Goal: Communication & Community: Answer question/provide support

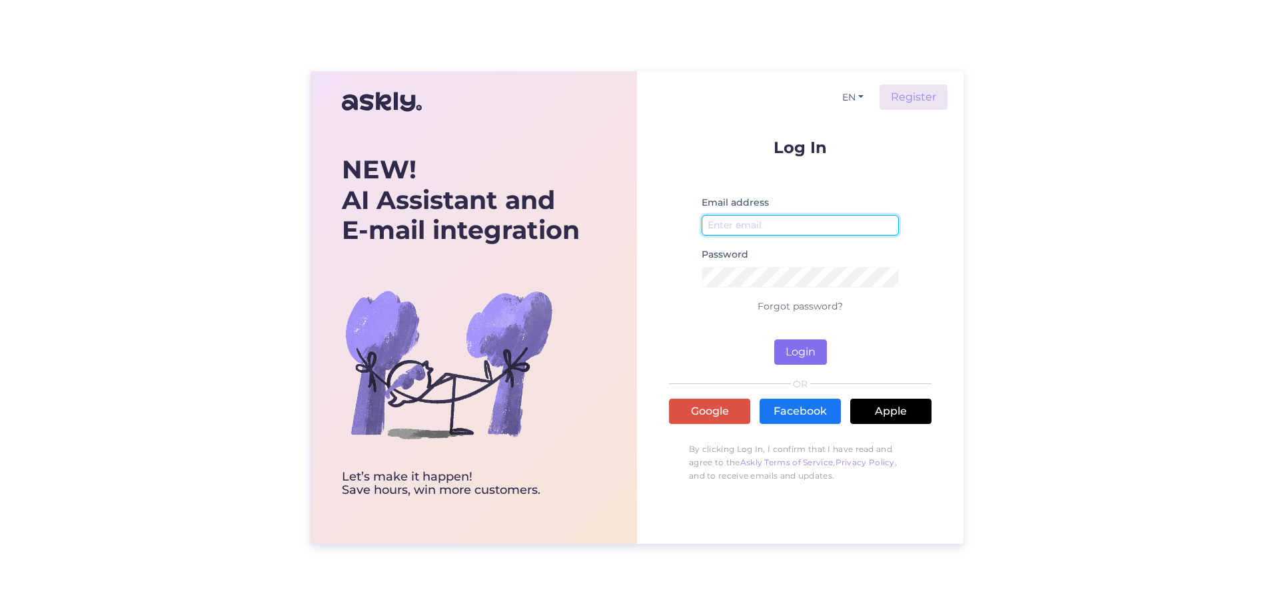
type input "[EMAIL_ADDRESS][DOMAIN_NAME]"
click at [811, 356] on button "Login" at bounding box center [800, 352] width 53 height 25
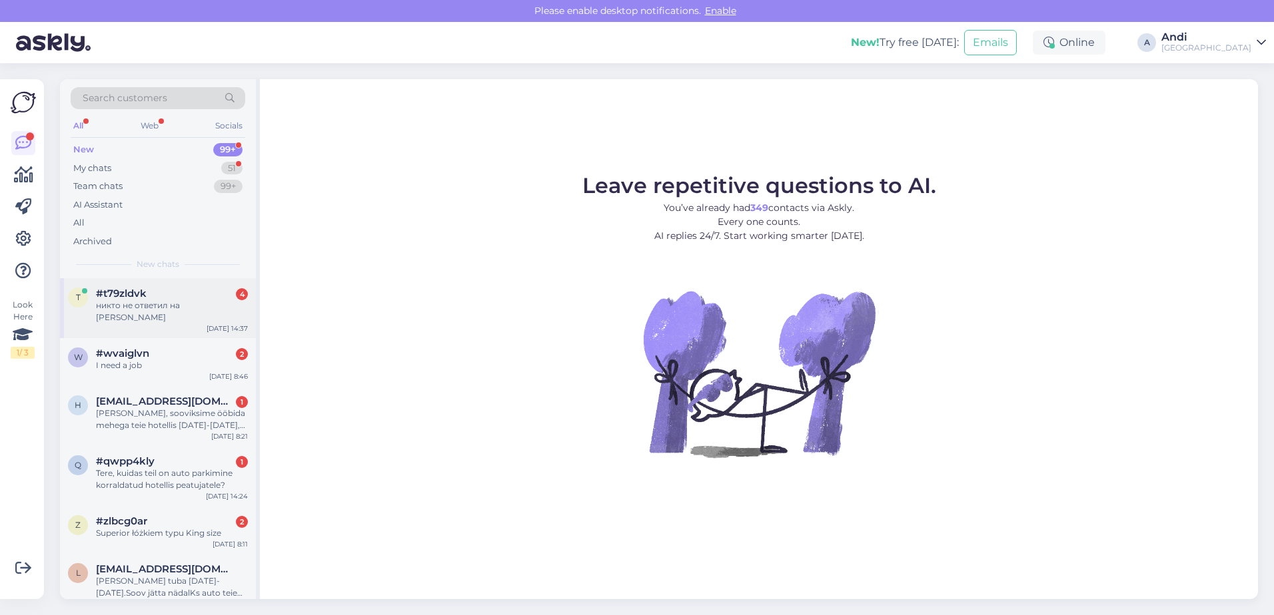
click at [192, 312] on div "t #t79zldvk 4 никто не ответил на [PERSON_NAME] [DATE] 14:37" at bounding box center [158, 308] width 196 height 60
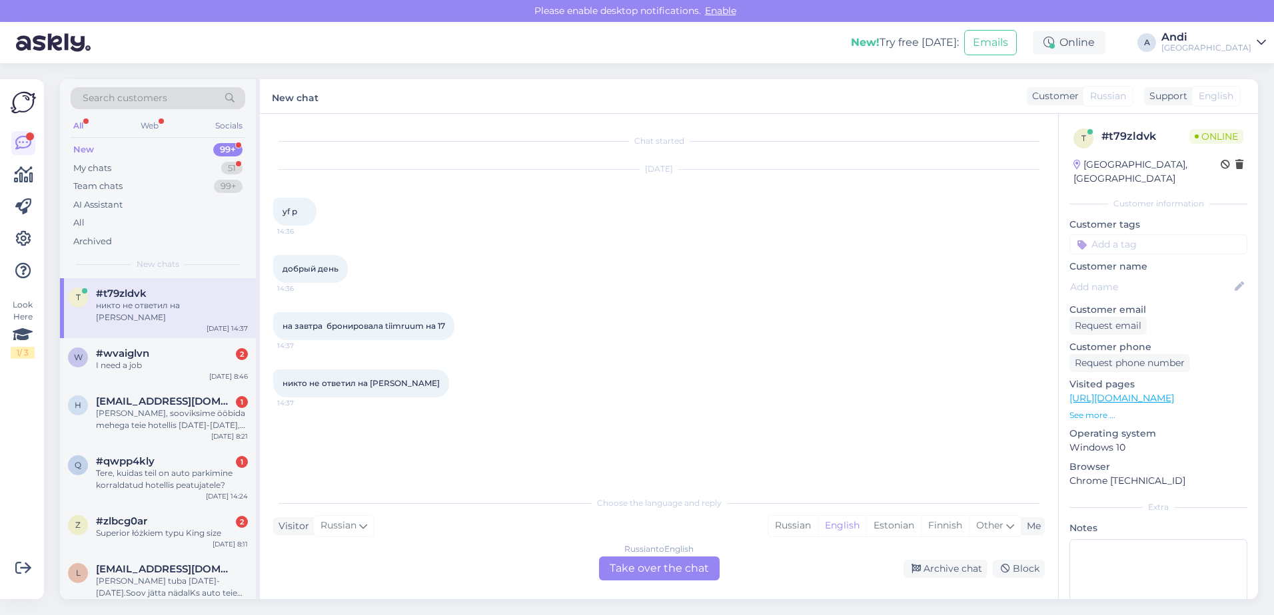
click at [648, 571] on div "Russian to English Take over the chat" at bounding box center [659, 569] width 121 height 24
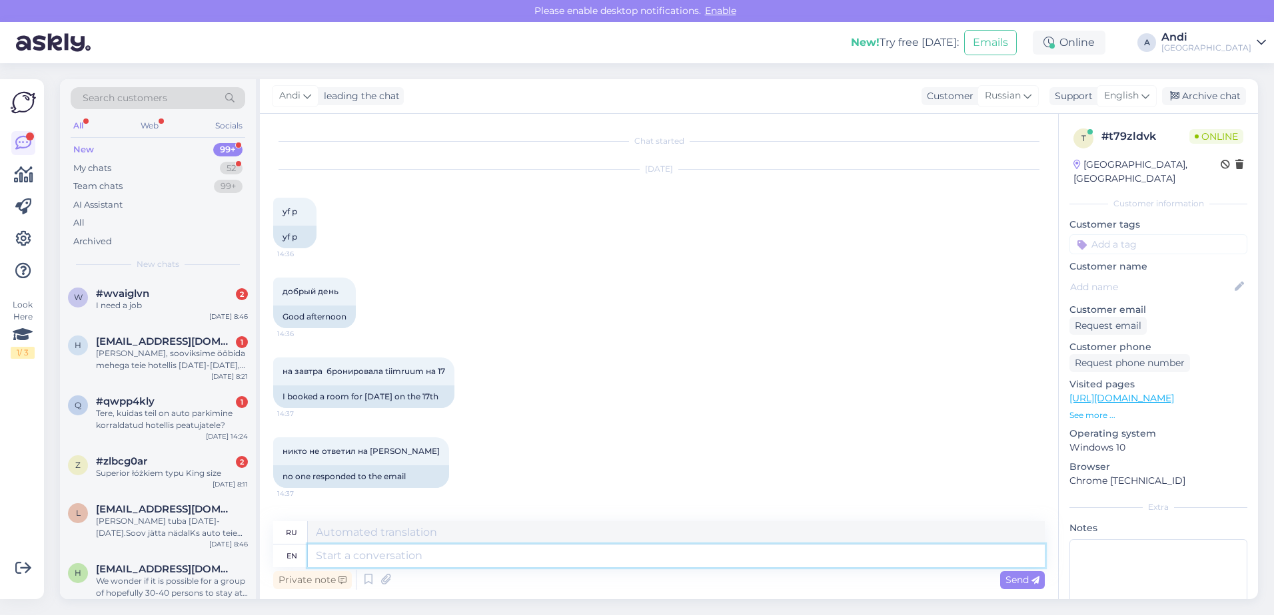
click at [441, 560] on textarea at bounding box center [676, 556] width 737 height 23
type textarea "Hello"
type textarea "Привет"
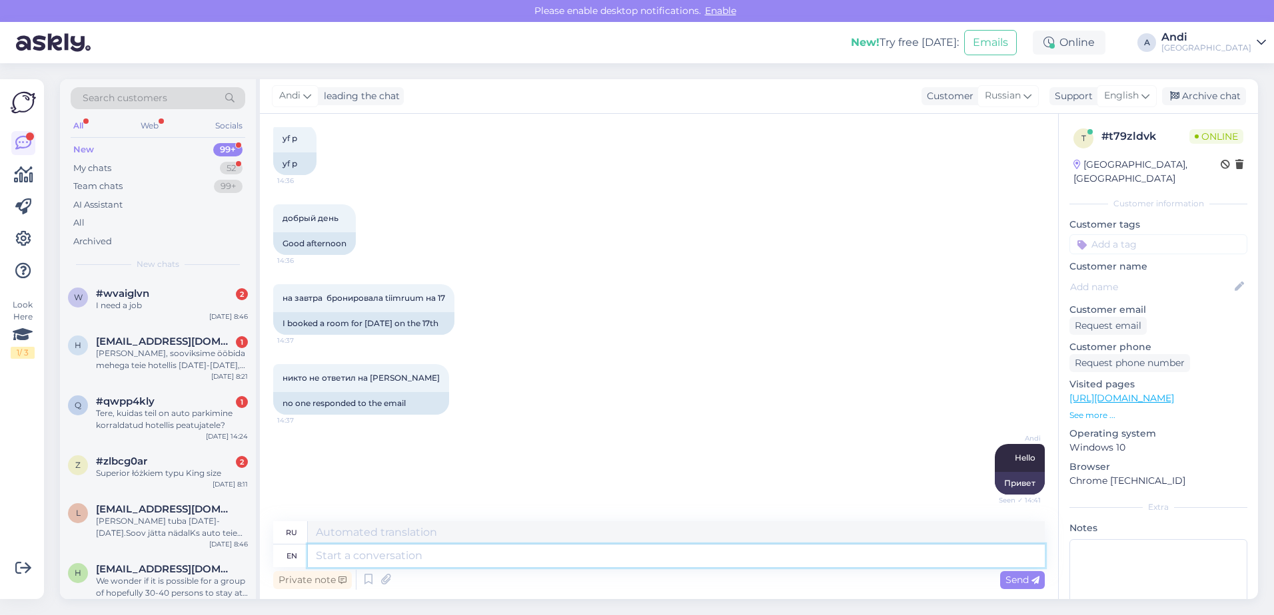
scroll to position [153, 0]
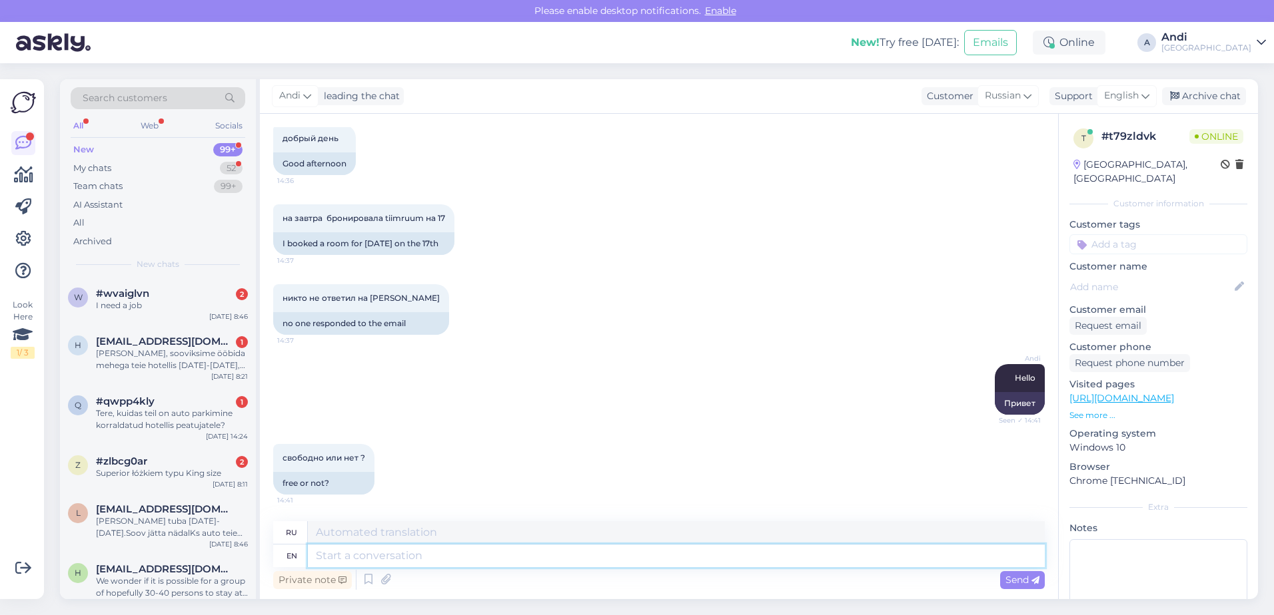
click at [546, 555] on textarea at bounding box center [676, 556] width 737 height 23
type textarea "[DATE] e"
type textarea "Завтра"
type textarea "[DATE] evening"
type textarea "Завтра вечером"
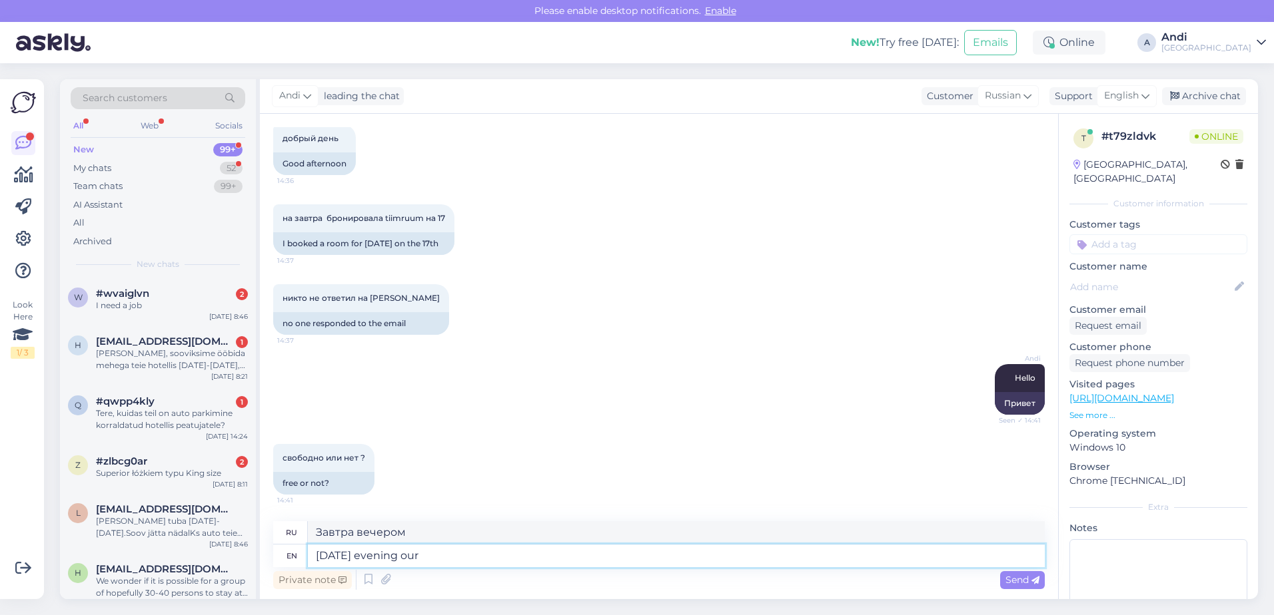
type textarea "[DATE] evening our"
type textarea "Завтра вечером наш"
type textarea "[DATE] evening our meeting"
type textarea "Завтра вечером наша встреча"
type textarea "[DATE] evening our meeting room i"
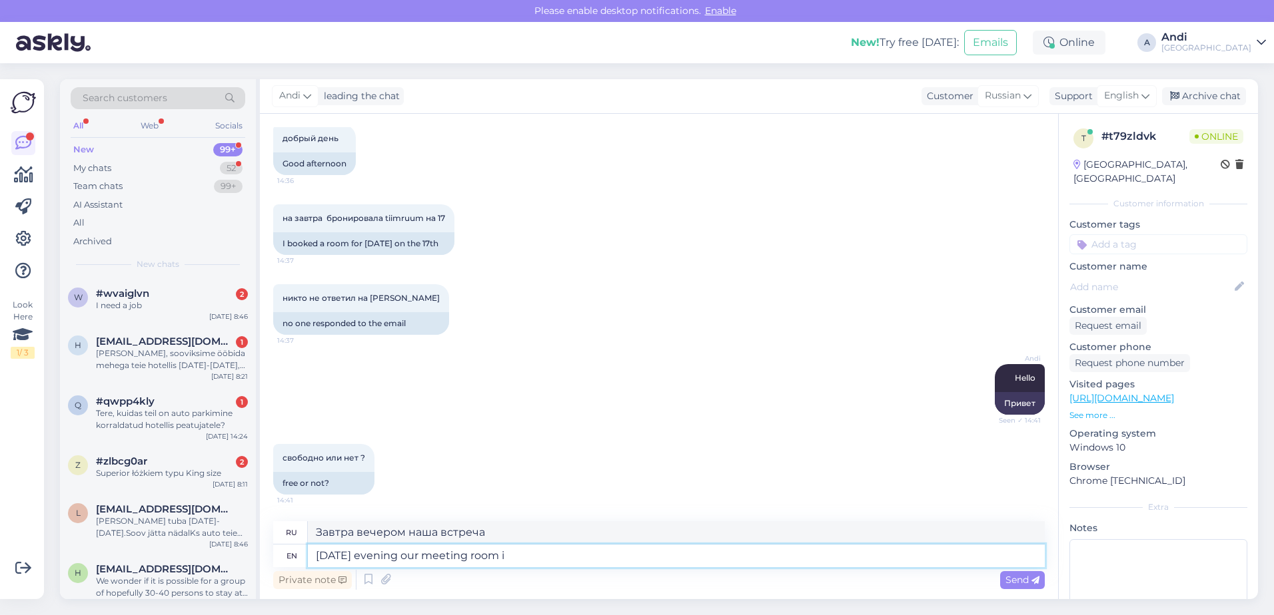
type textarea "Завтра вечером наш конференц-зал"
type textarea "[DATE] evening our meeting room is already"
type textarea "Завтра вечером наш конференц-зал уже будет готов."
type textarea "[DATE] evening our meeting room is already booked."
type textarea "Завтра вечером наш конференц-зал уже забронирован."
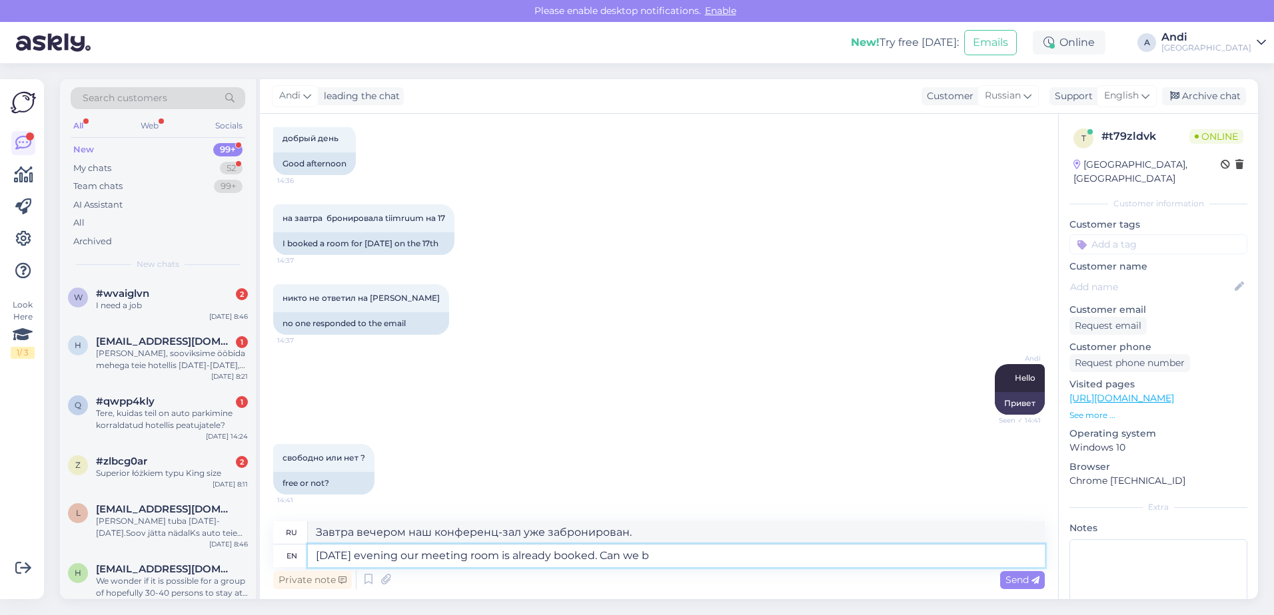
type textarea "[DATE] evening our meeting room is already booked. Can we bo"
type textarea "Завтра вечером наш конференц-зал уже забронирован. Можем ли мы..."
type textarea "[DATE] evening our meeting room is already booked. Can we book i"
type textarea "Завтра вечером наш конференц-зал уже забронирован. Можно ли забронировать?"
type textarea "[DATE] evening our meeting room is already booked. Can we book it"
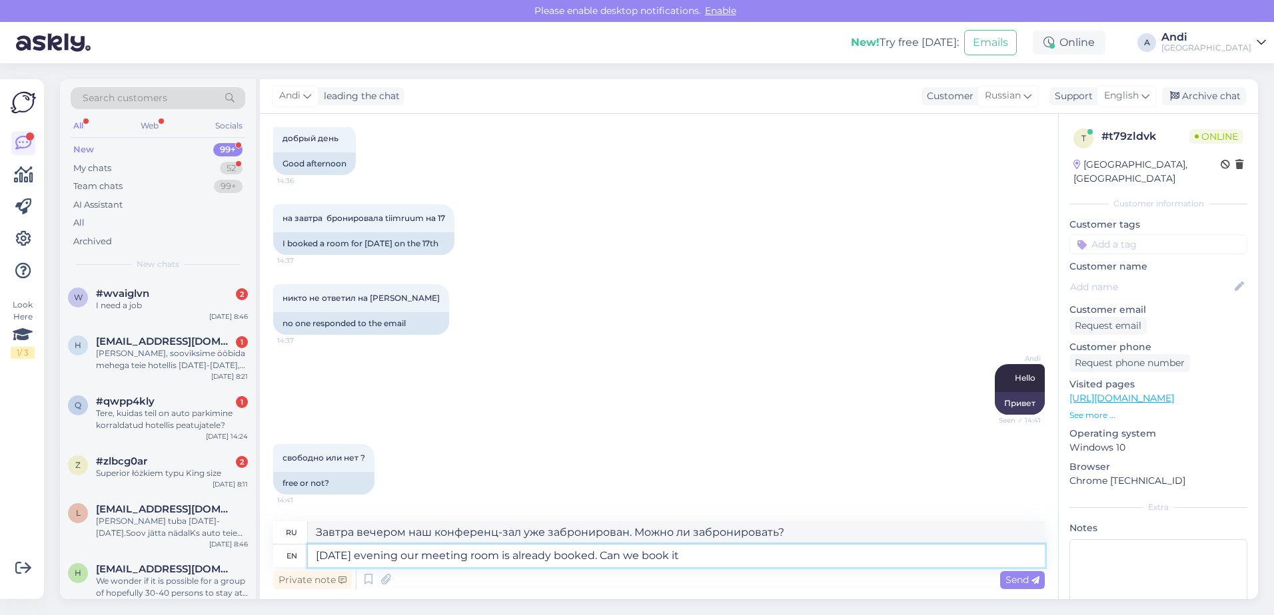
type textarea "Завтра вечером наш конференц-зал уже забронирован. Можно ли его забронировать?"
type textarea "[DATE] evening our meeting room is already booked. Can we book it for some"
type textarea "Завтра вечером наш конференц-зал уже забронирован. Можем ли мы забронировать ег…"
type textarea "[DATE] evening our meeting room is already booked. Can we book it for some othe…"
type textarea "Завтра вечером наш конференц-зал уже забронирован. Можем ли мы забронировать ег…"
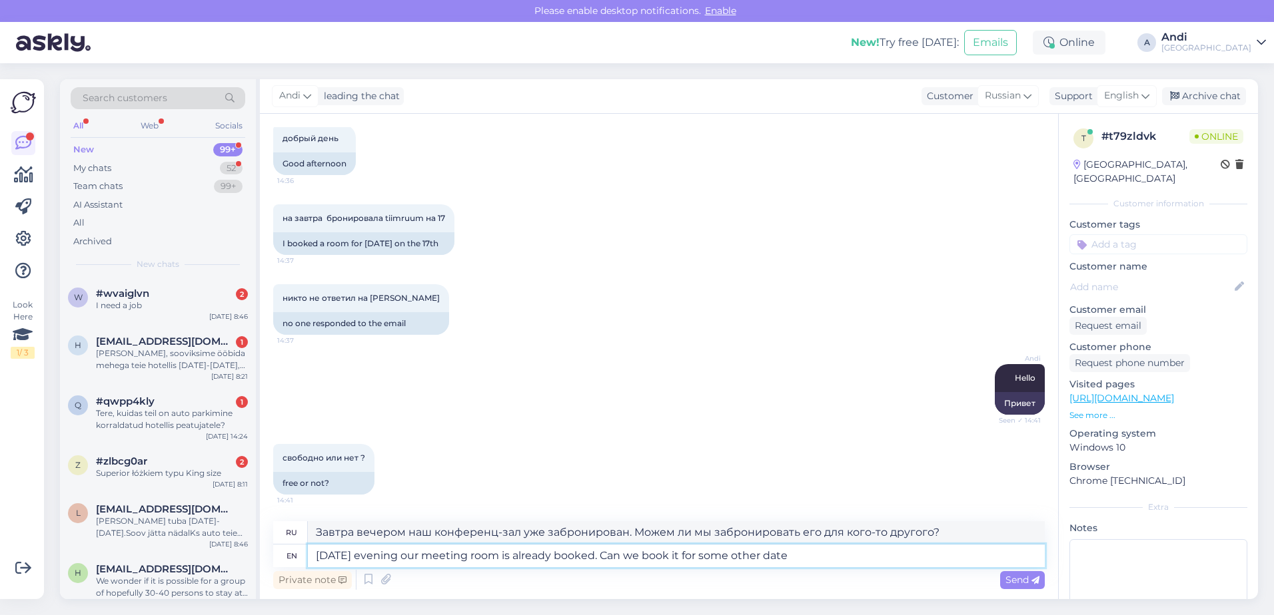
type textarea "[DATE] evening our meeting room is already booked. Can we book it for some othe…"
type textarea "Завтра вечером наш конференц-зал уже забронирован. Можно ли забронировать его н…"
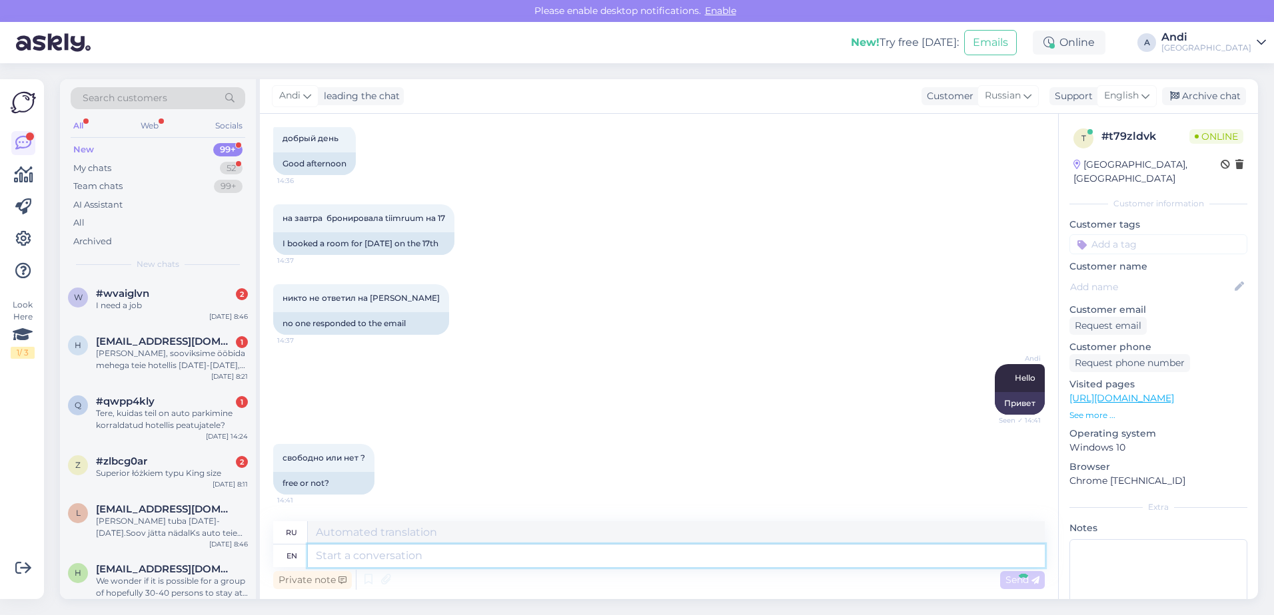
scroll to position [257, 0]
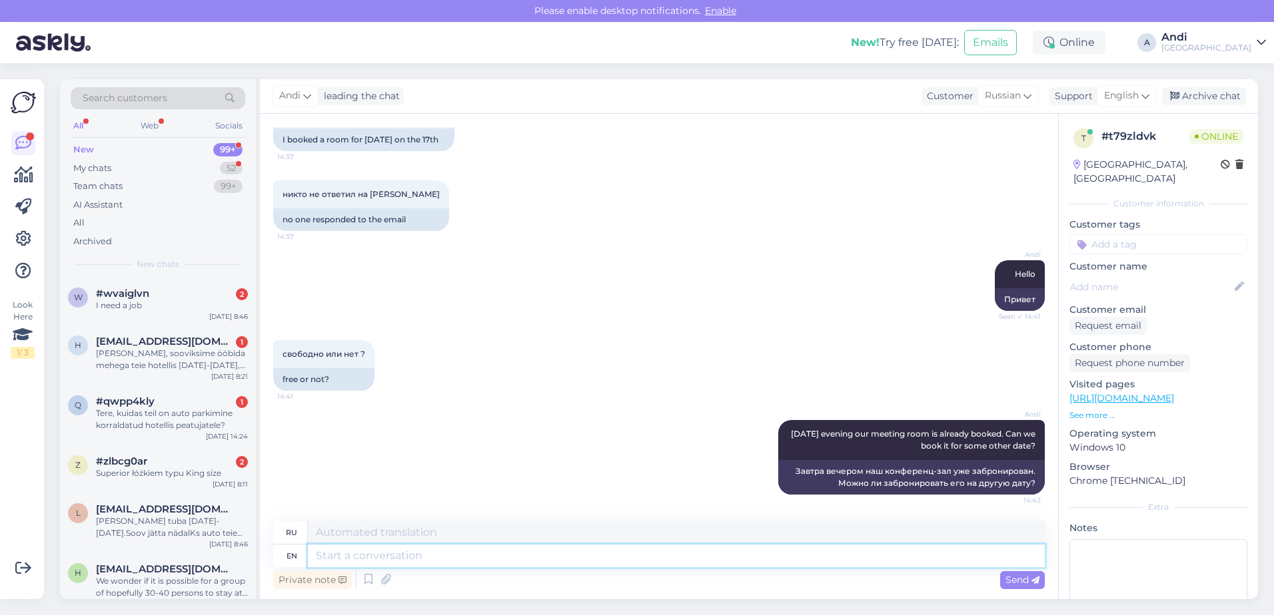
click at [546, 554] on textarea at bounding box center [676, 556] width 737 height 23
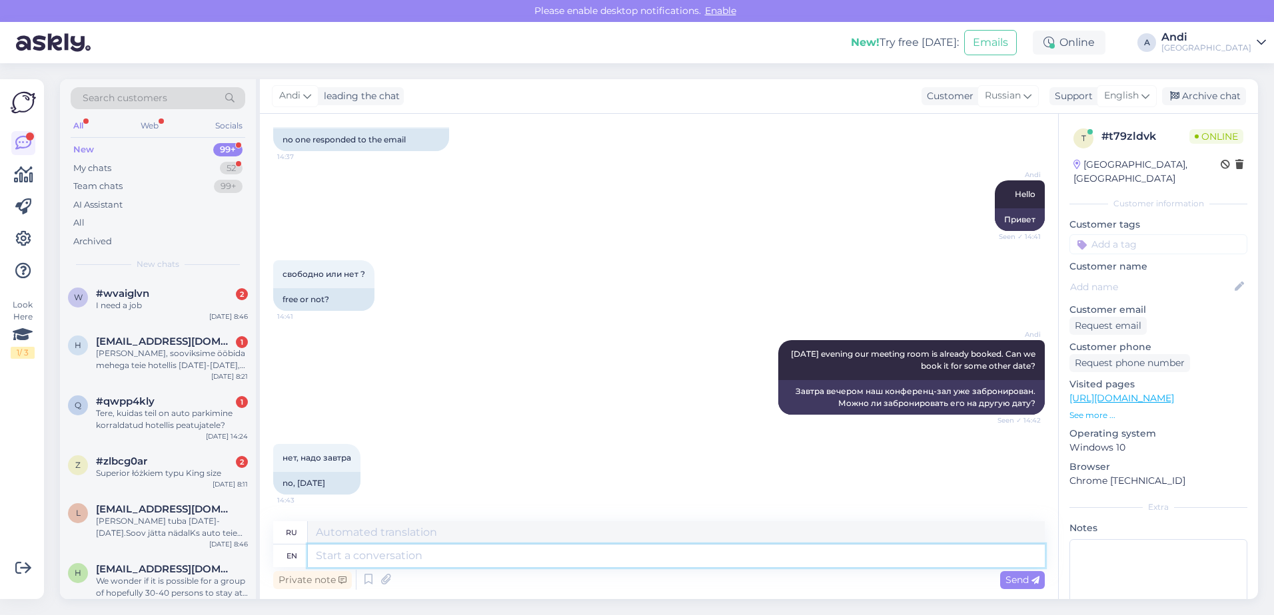
click at [655, 555] on textarea at bounding box center [676, 556] width 737 height 23
type textarea "Unfortunately"
type textarea "К сожалению"
type textarea "Unfortunately [DATE]"
type textarea "К сожалению, завтра"
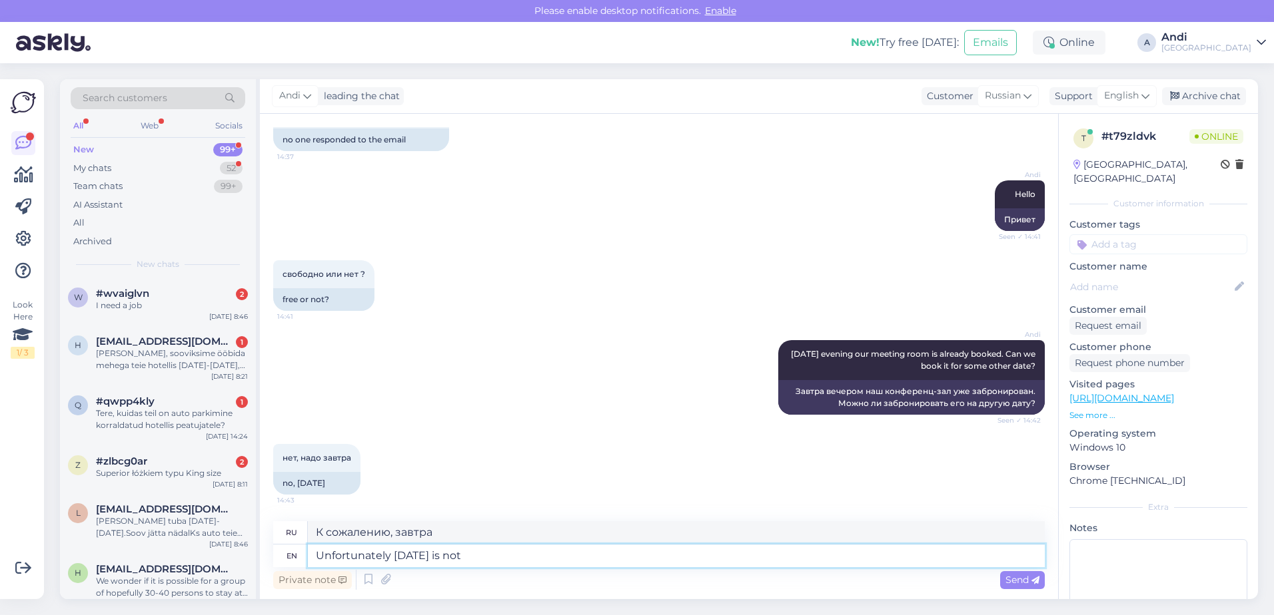
type textarea "Unfortunately [DATE] is not p"
type textarea "К сожалению, завтра не"
type textarea "Unfortunately [DATE] is not possible"
type textarea "К сожалению, завтра это невозможно."
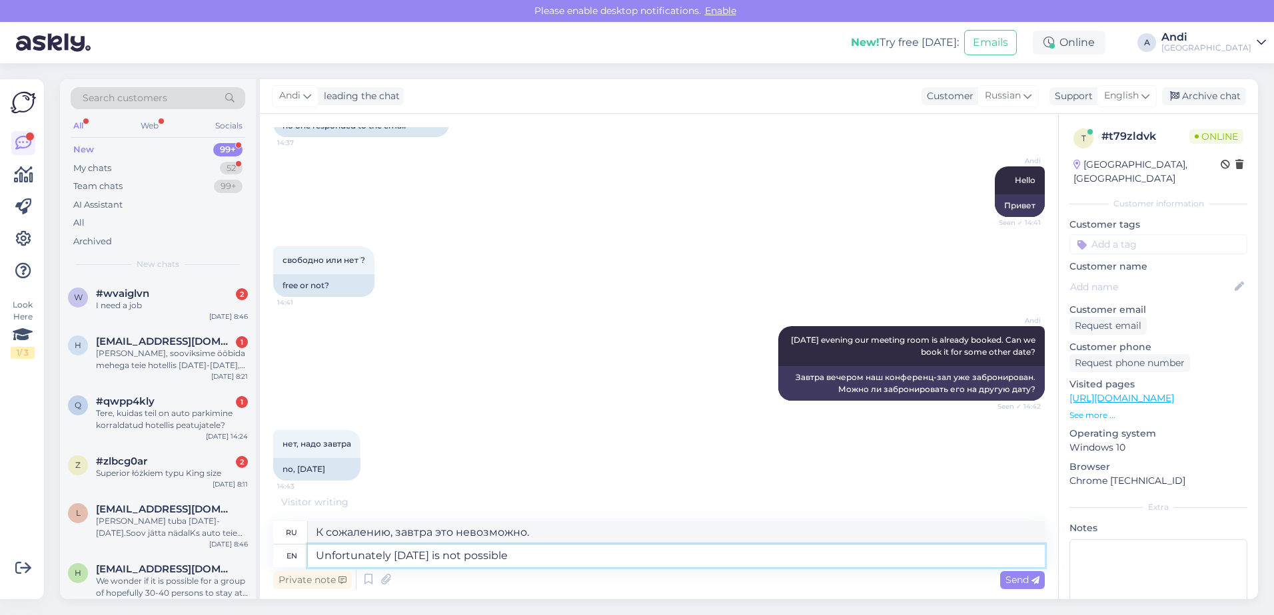
scroll to position [417, 0]
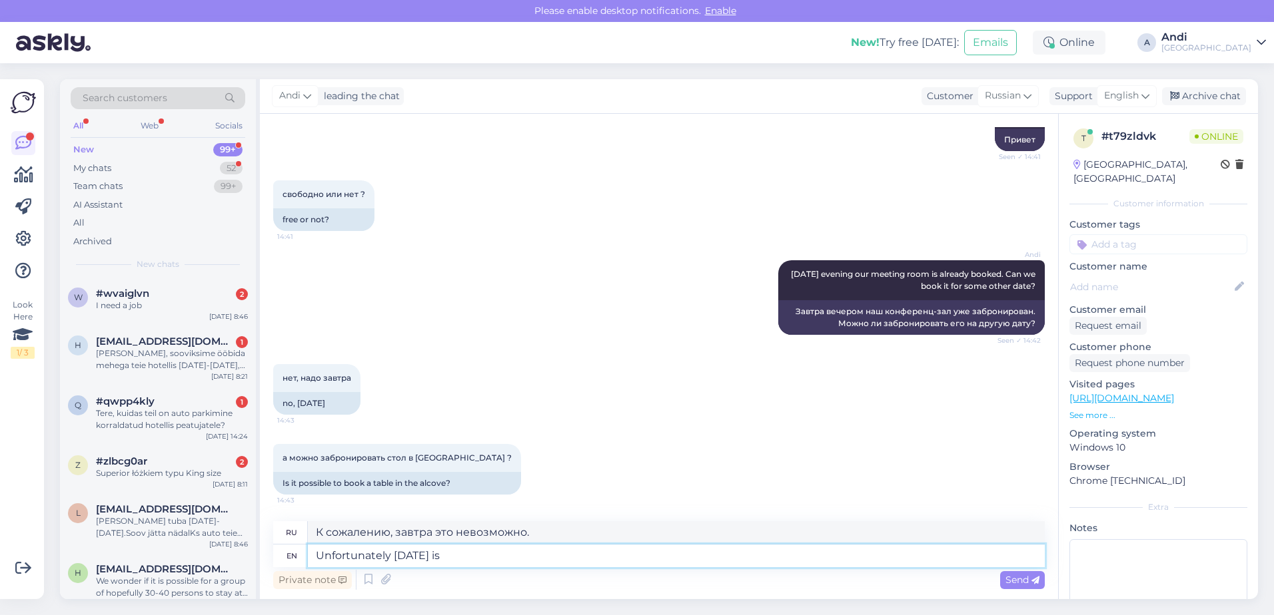
type textarea "Unfortunately [DATE] i"
type textarea "К сожалению, завтра не"
type textarea "Unfortunately [PERSON_NAME]"
type textarea "К сожалению, завтра"
type textarea "Unfort"
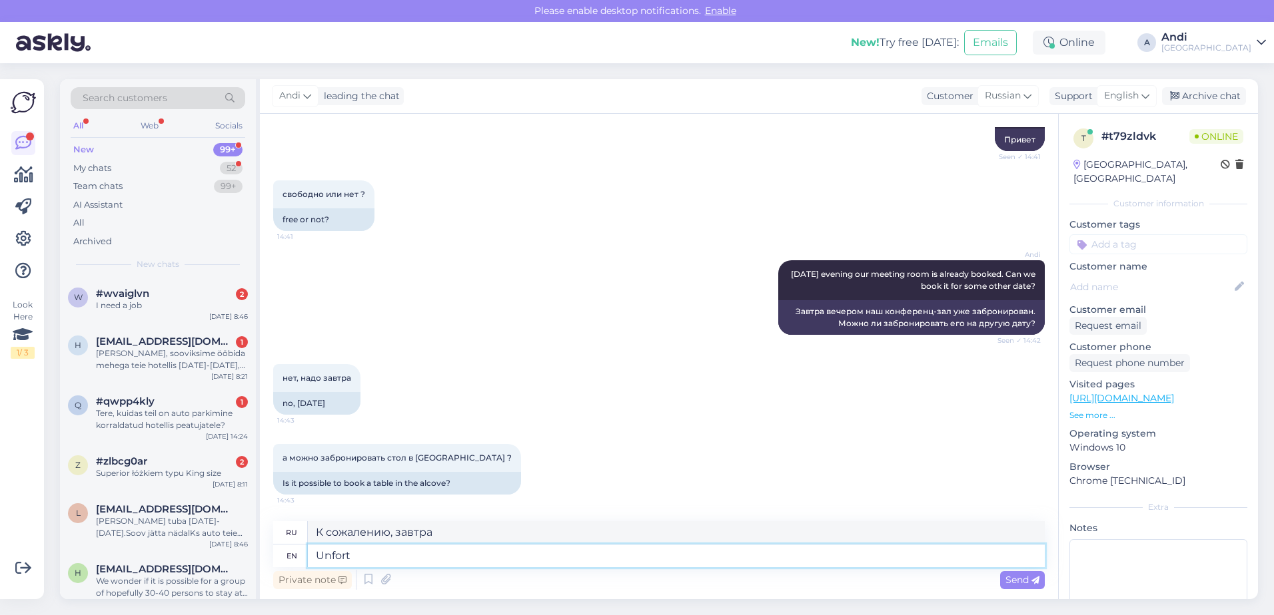
type textarea "К сожалению"
type textarea "U"
click at [456, 555] on textarea at bounding box center [676, 556] width 737 height 23
type textarea "It"
type textarea "Это"
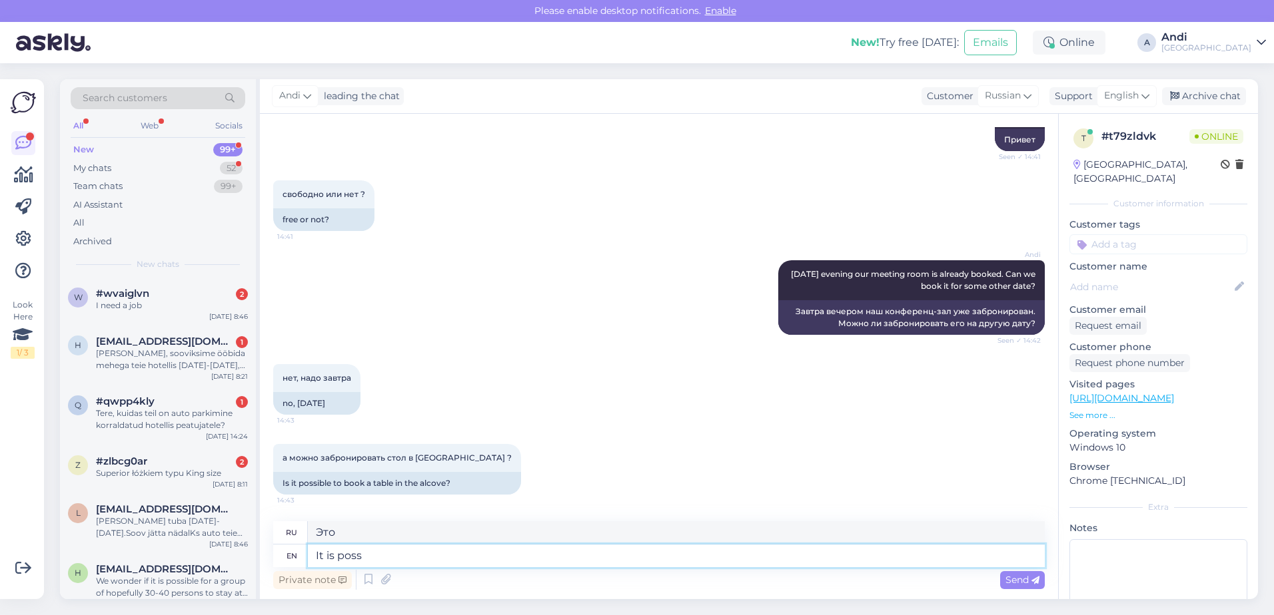
scroll to position [497, 0]
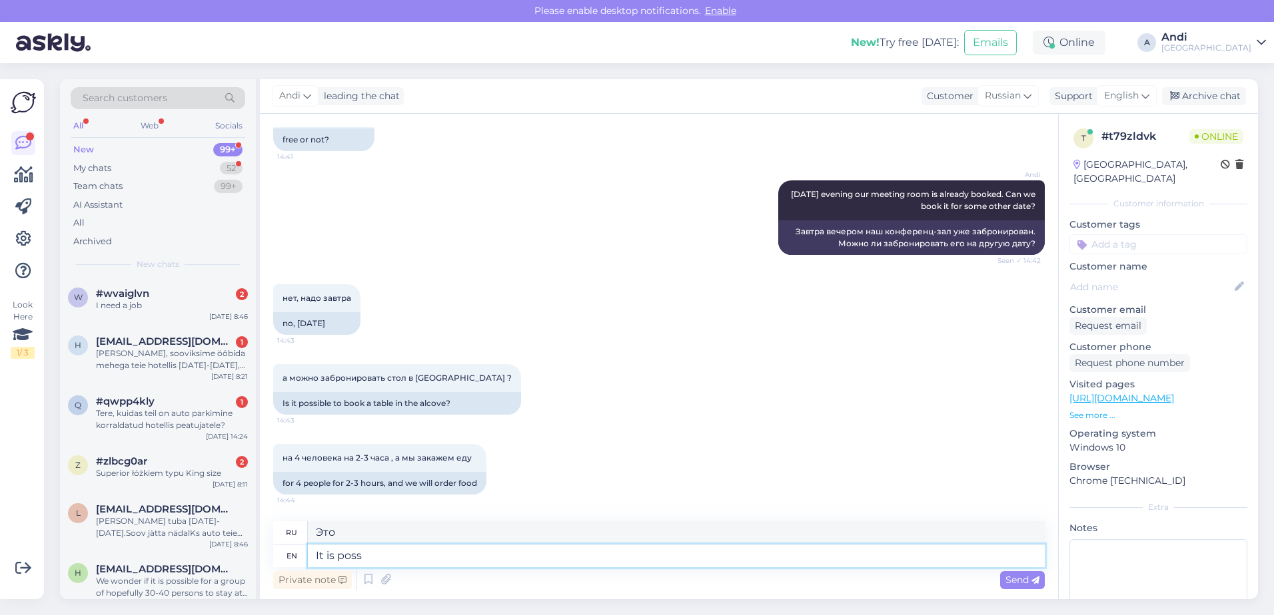
type textarea "It is possi"
type textarea "Это позитивно"
type textarea "It is possible"
type textarea "Это возможно."
type textarea "It is possible to"
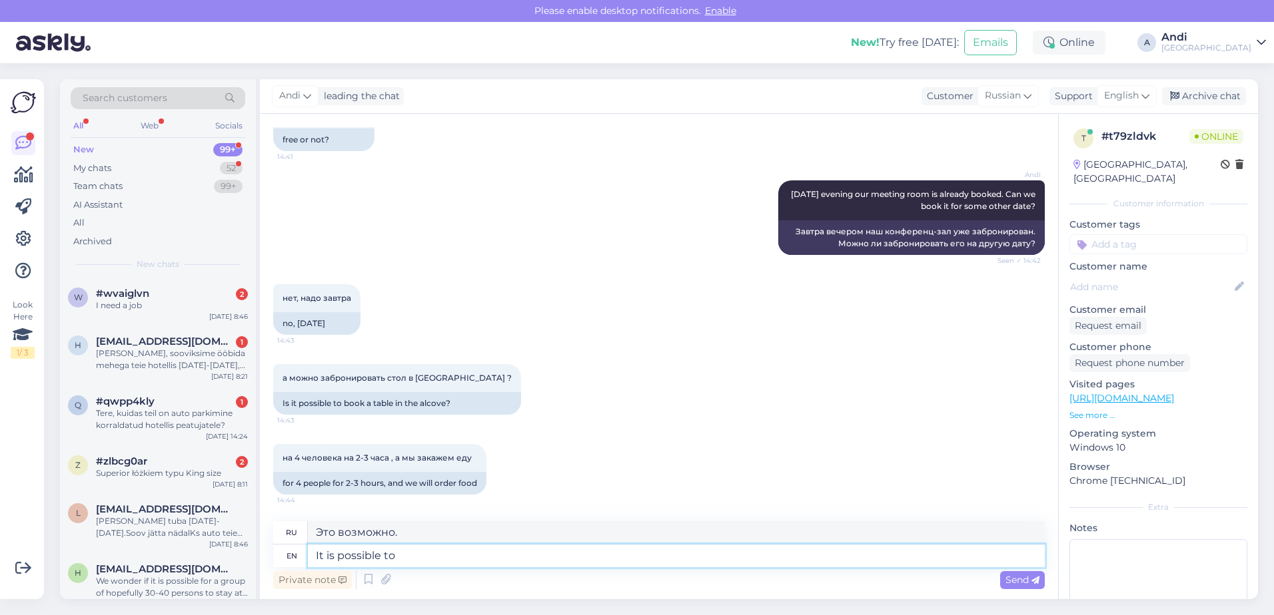
type textarea "Это возможно"
type textarea "It is possible to sit a"
type textarea "Можно сидеть"
type textarea "It is possible to sit at the"
type textarea "Можно сидеть в"
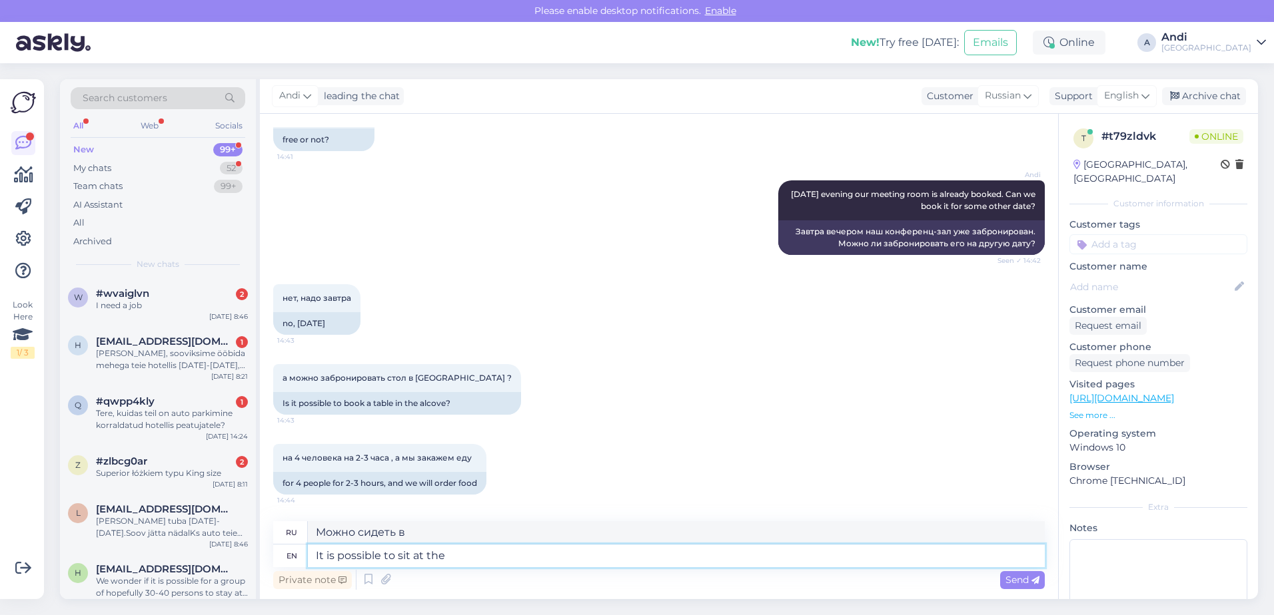
type textarea "It is possible to sit at the"
type textarea "Можно сидеть на"
type textarea "It is possible to sit at the table"
type textarea "Можно сидеть за столом."
drag, startPoint x: 516, startPoint y: 558, endPoint x: 332, endPoint y: 553, distance: 183.2
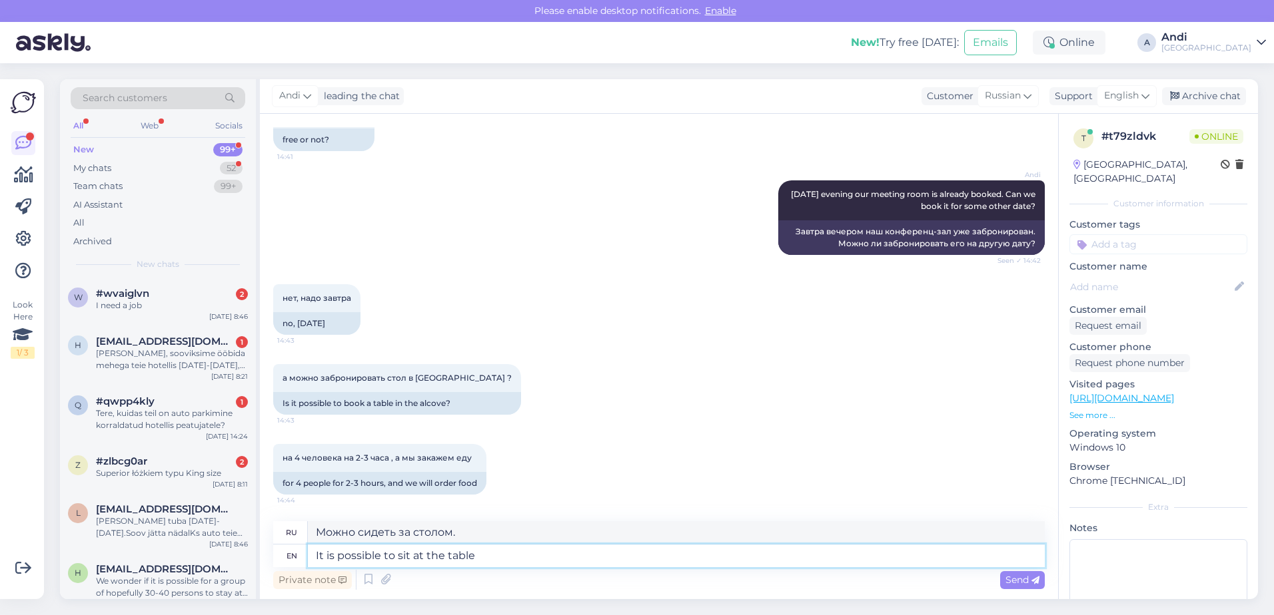
click at [336, 553] on textarea "It is possible to sit at the table" at bounding box center [676, 556] width 737 height 23
type textarea "It is"
type textarea "Это"
type textarea "I"
type textarea "Do y"
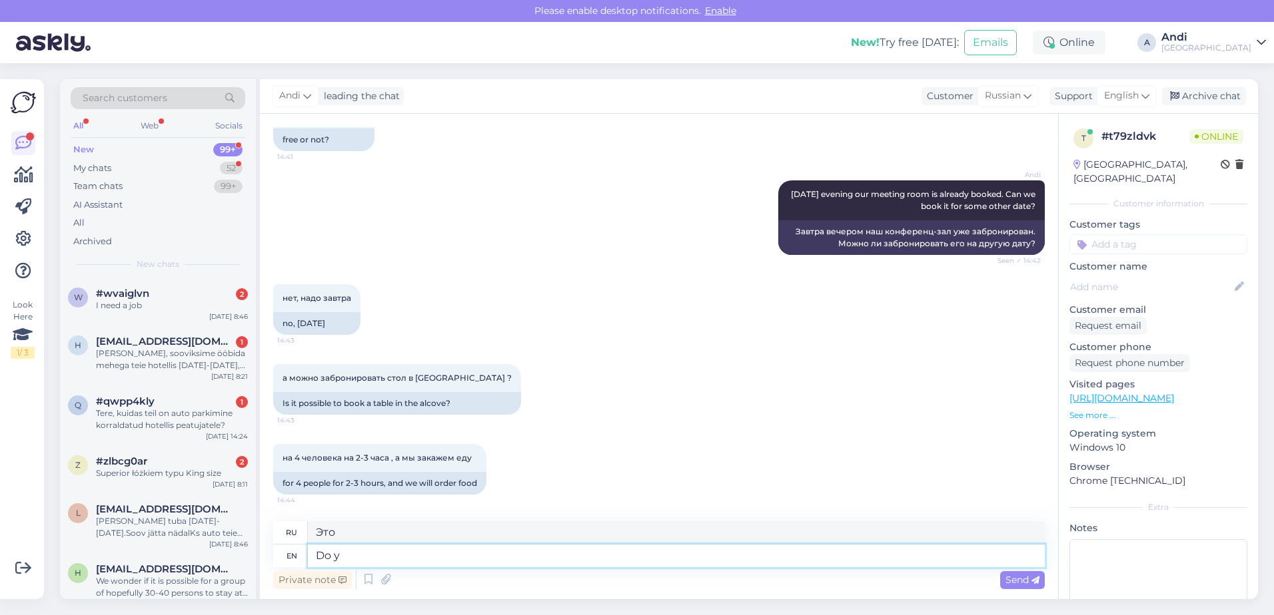
type textarea "Делать"
type textarea "Do you me"
type textarea "Ты"
type textarea "Do you mean"
type textarea "Вы имеете в виду"
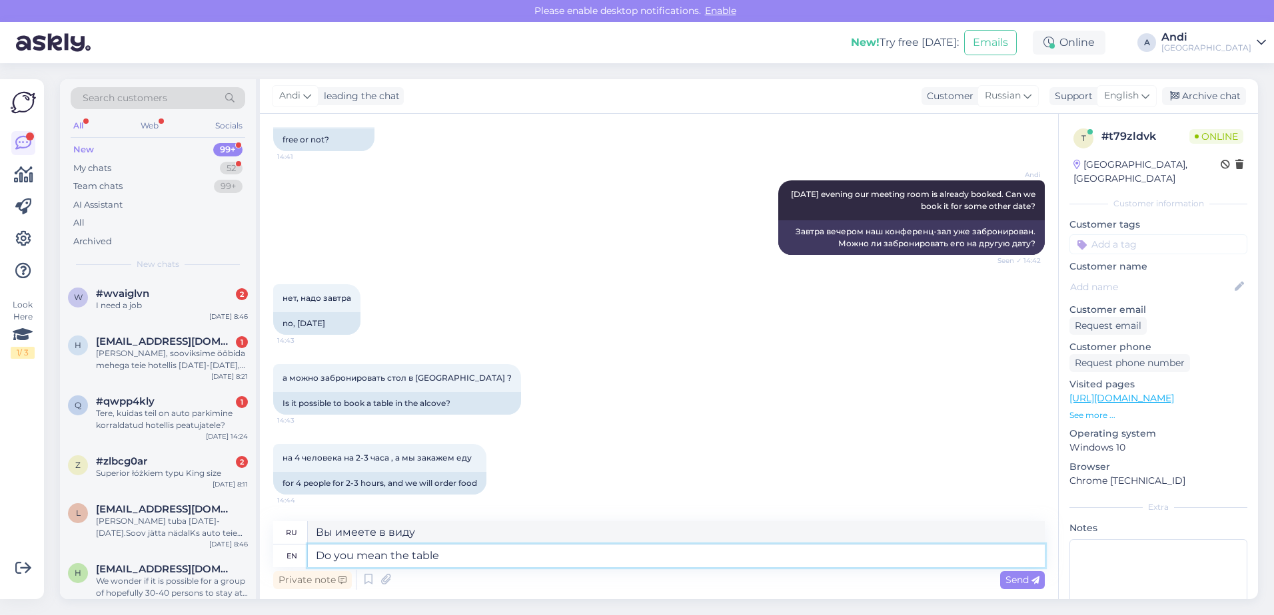
type textarea "Do you mean the table i"
type textarea "Вы имеете в виду стол?"
type textarea "Do you mean the table in f"
type textarea "Вы имеете в виду таблицу в"
type textarea "Do you mean the table in front o"
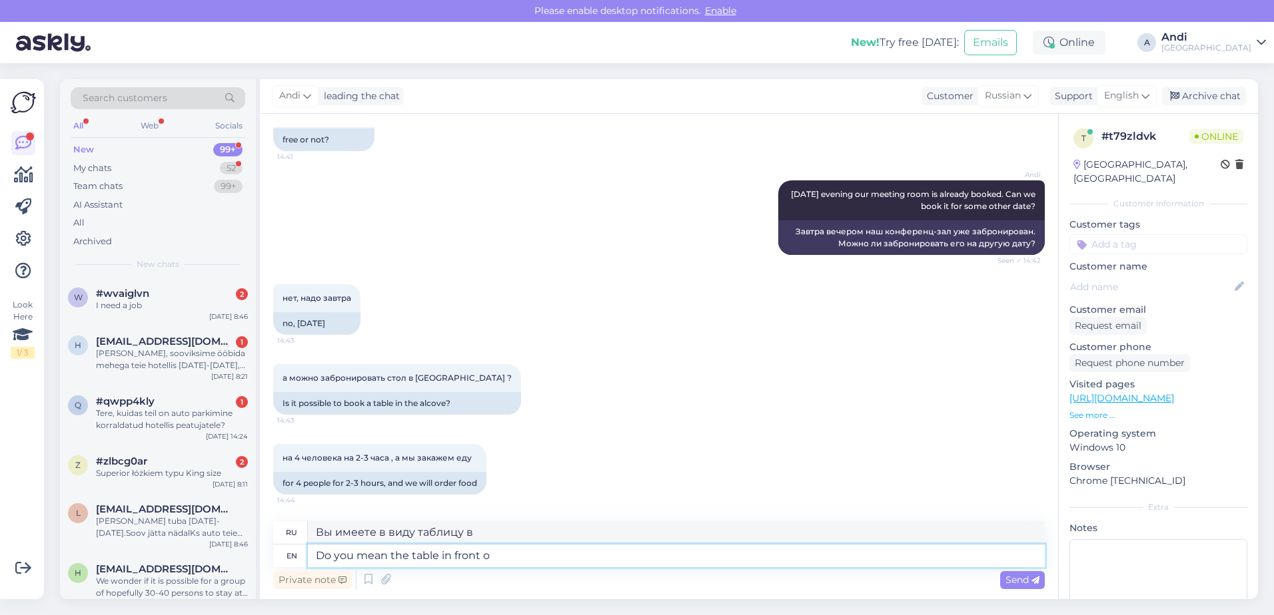
type textarea "Вы имеете в виду стол спереди?"
type textarea "Do you mean the table in front of"
type textarea "Вы имеете в виду стол перед?"
type textarea "Do you mean the table in front of the me"
type textarea "Вы имеете в виду стол перед"
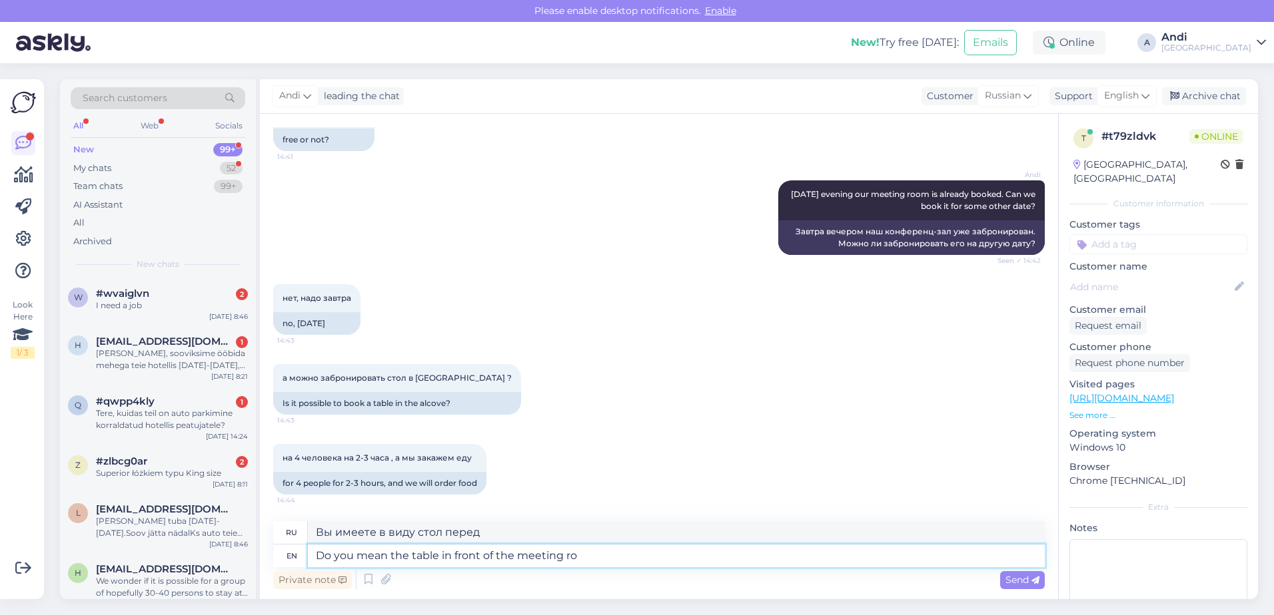
type textarea "Do you mean the table in front of the meeting roo"
type textarea "Вы имеете в виду стол перед конференц-залом?"
type textarea "Do you mean the table in front of the meeting room?"
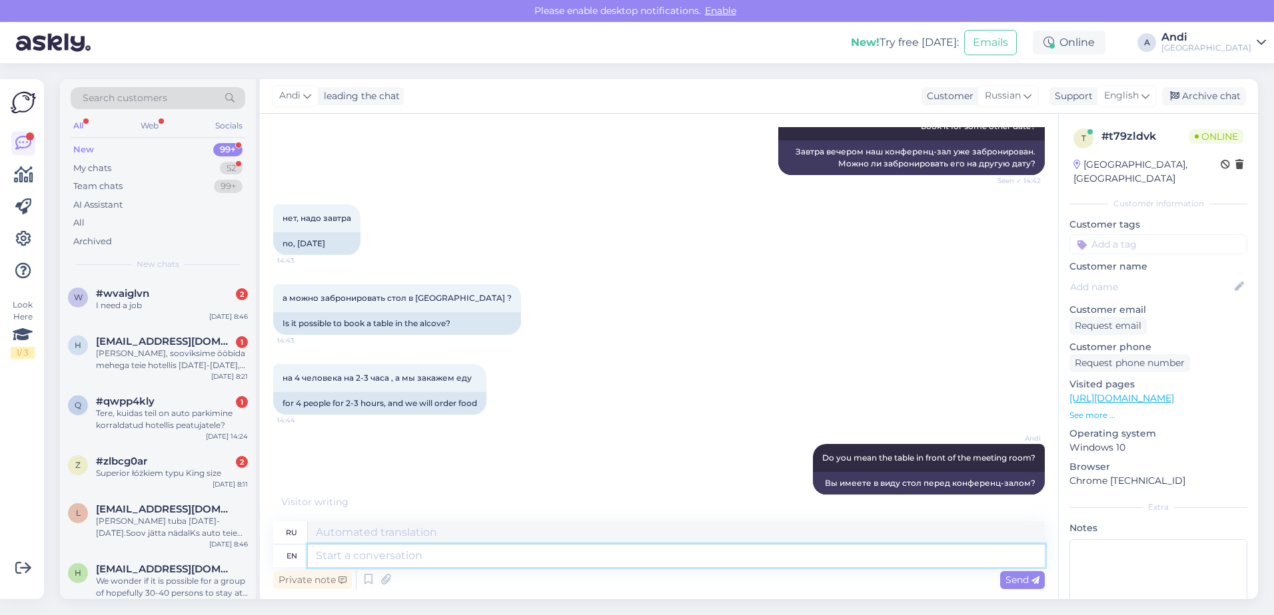
scroll to position [657, 0]
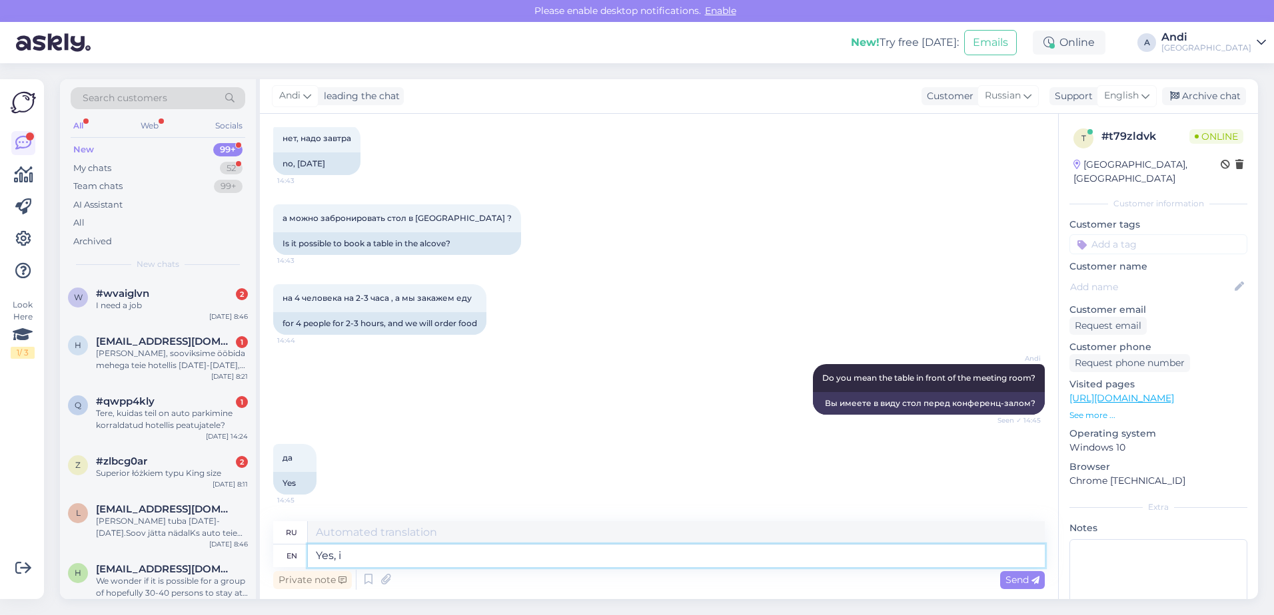
type textarea "Yes, it"
type textarea "Да,"
type textarea "Yes, it"
type textarea "Да, это"
type textarea "Yes, it is possible"
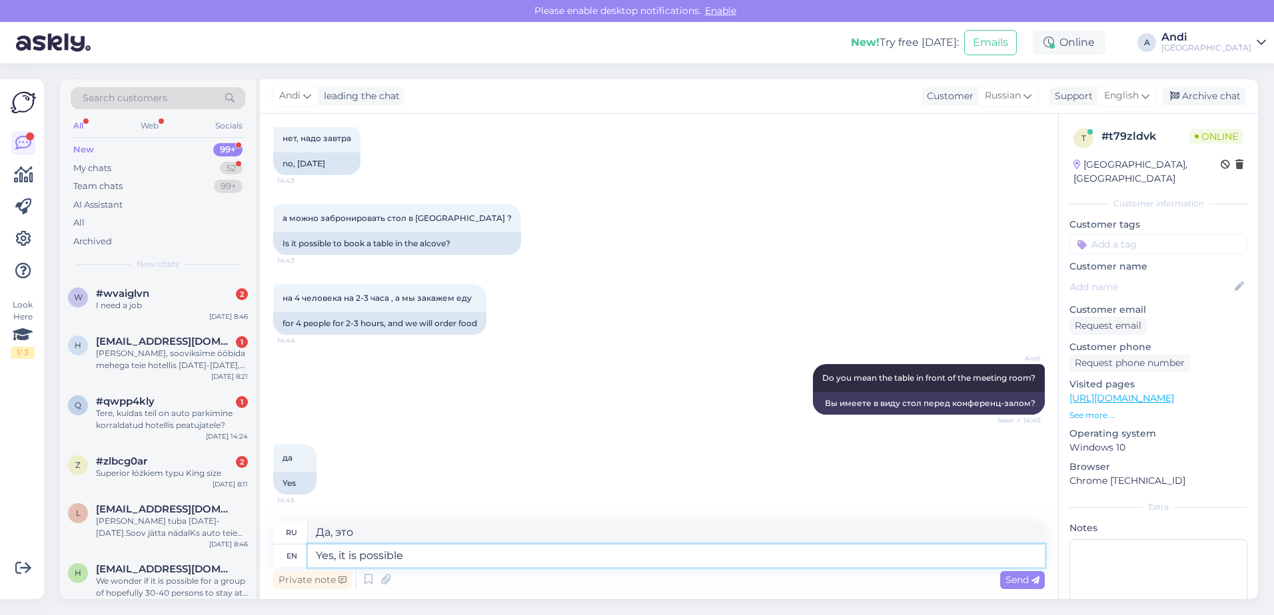
type textarea "Да, это возможно."
type textarea "Yes, it is possible to sit t"
type textarea "Да, можно сидеть."
type textarea "Yes, it is possible to sit there"
type textarea "Да, там можно сидеть."
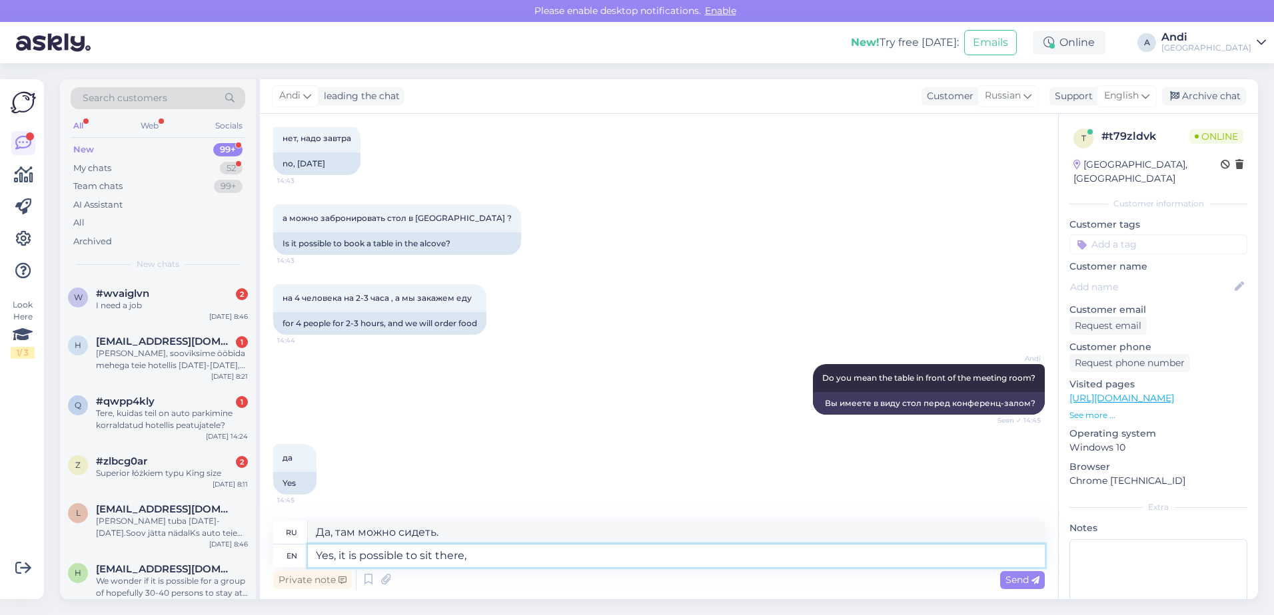
type textarea "Yes, it is possible to sit there,"
type textarea "Да, там можно сидеть,"
type textarea "Yes, it is possible to sit there, just"
type textarea "Да, там можно сидеть, просто"
type textarea "Yes, it is possible to sit there, just there is"
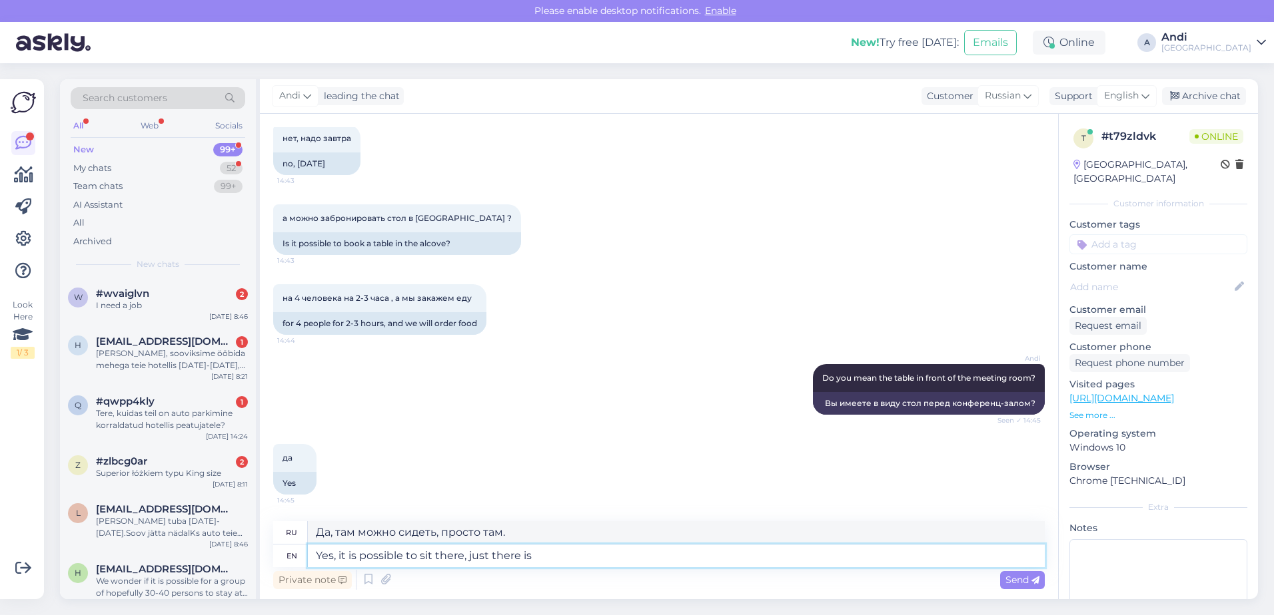
type textarea "Да, там можно сидеть, просто там есть"
type textarea "Yes, it is possible to sit there, just there is a meetin"
type textarea "Да, там можно посидеть, просто там собрание."
type textarea "Yes, it is possible to sit there, just there is"
type textarea "Да, там можно сидеть, просто там есть"
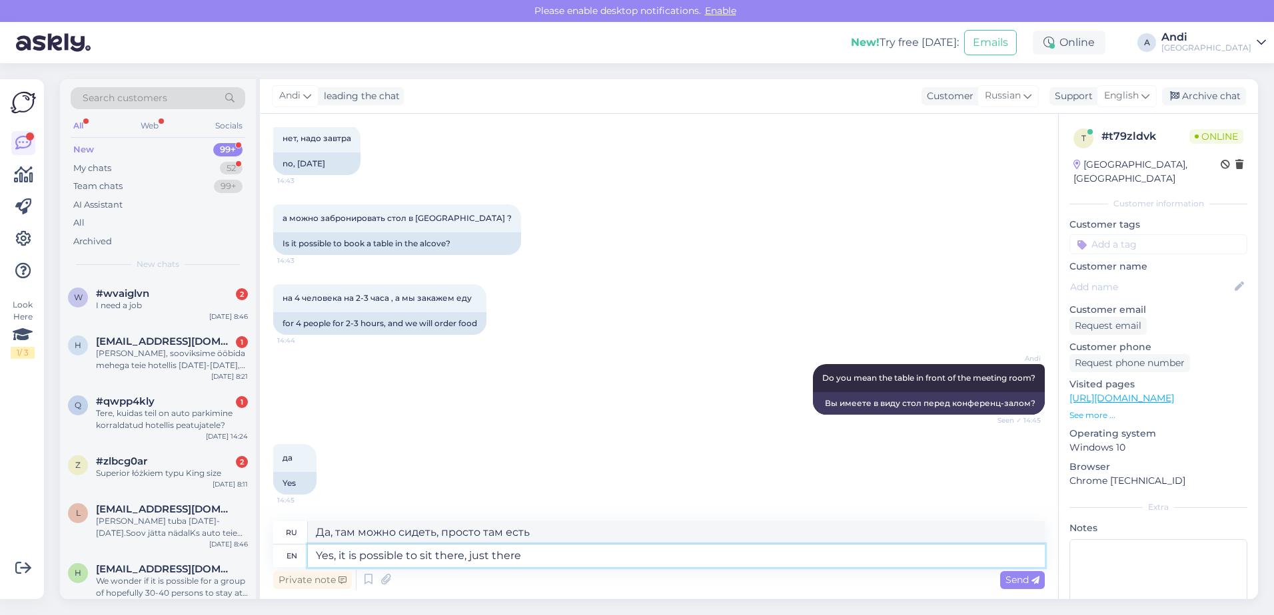
type textarea "Yes, it is possible to sit there, just there a"
type textarea "Да, там можно сидеть, просто там."
type textarea "Yes, it is possible to sit there, just there are p"
type textarea "Да, там можно сидеть, просто там есть"
type textarea "Yes, it is possible to sit there, just there are people i"
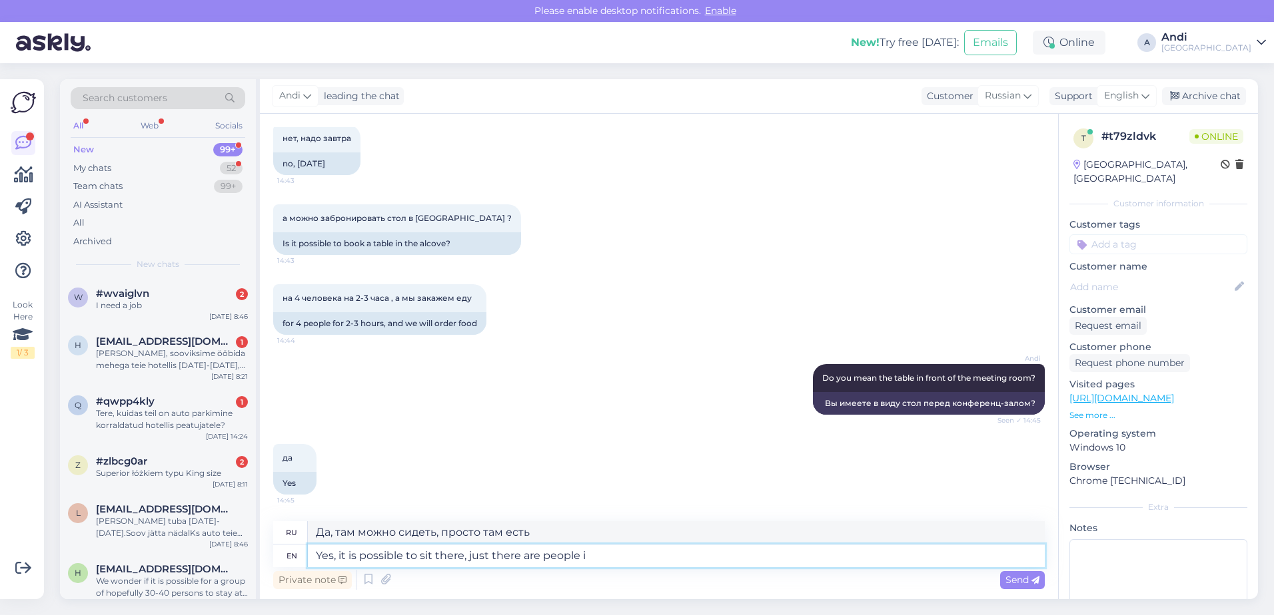
type textarea "Да, там можно сидеть, просто там люди."
type textarea "Yes, it is possible to sit there, just there are people in th"
type textarea "Да, там можно сидеть, просто там есть люди."
type textarea "Yes, it is possible to sit there, just there are people in the meeting f"
type textarea "Да, там можно сидеть, просто на совещании есть люди."
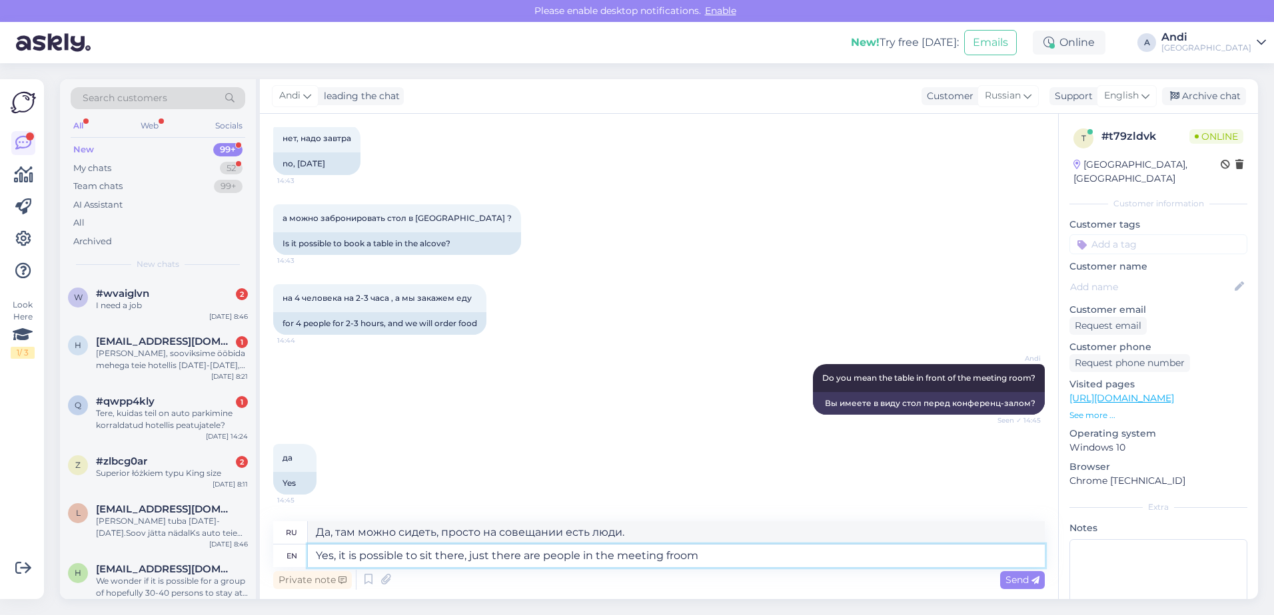
type textarea "Yes, it is possible to sit there, just there are people in the meeting froom f"
type textarea "Да, там можно сидеть, просто в зале находятся люди из"
type textarea "Yes, it is possible to sit there, just there are people in the meeting froom fr…"
type textarea "Да, там можно посидеть, просто в зале совещаний есть люди из"
type textarea "Yes, it is possible to sit there, just there are people in the meeting froom fr…"
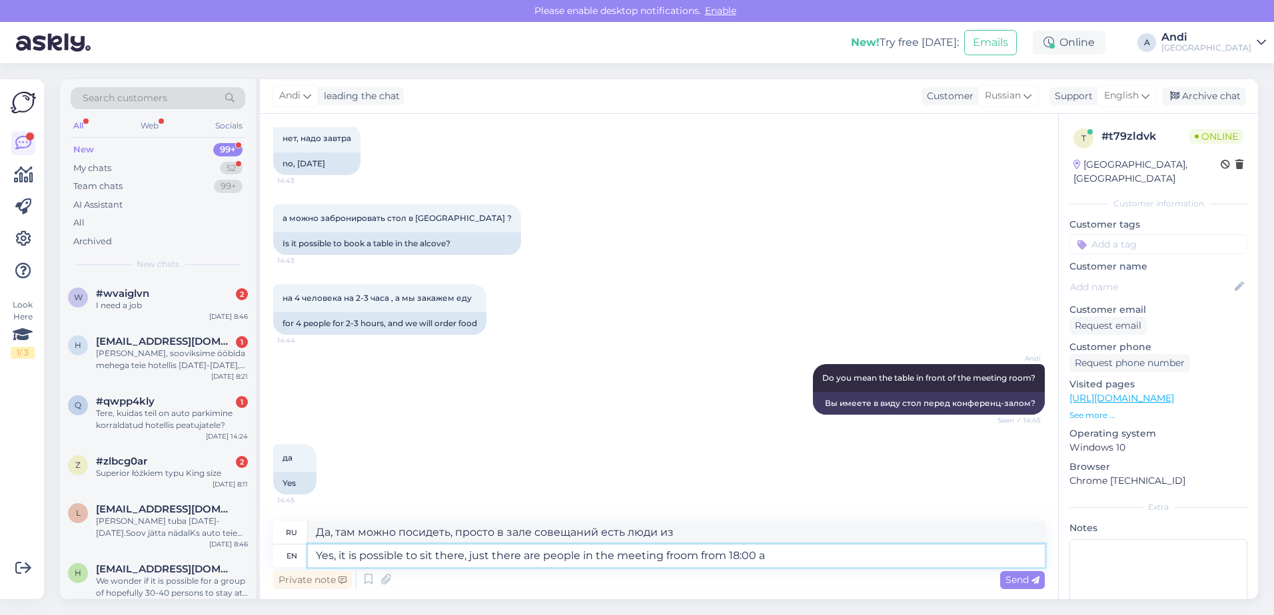
type textarea "Да, там можно посидеть, просто в зале с 18:00 будут люди."
type textarea "Yes, it is possible to sit there, just there are people in the meeting froom fr…"
type textarea "Да, там можно посидеть, просто в зале с 18:00 находятся люди."
type textarea "Yes, it is possible to sit there, just there are people in the meeting froom fr…"
type textarea "Да, там можно посидеть, просто в зале с 18:00 находятся люди, и мы"
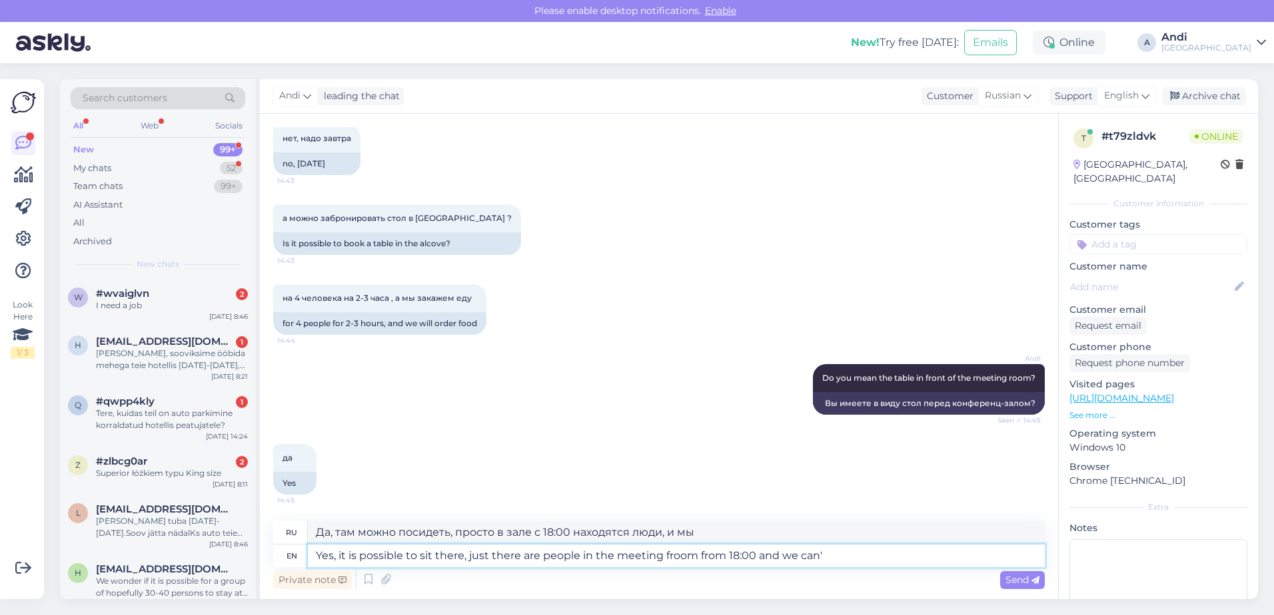
type textarea "Yes, it is possible to sit there, just there are people in the meeting froom fr…"
type textarea "Да, там можно посидеть, просто в зале с 18:00 находятся люди, и мы не можем..."
type textarea "Yes, it is possible to sit there, just there are people in the meeting froom fr…"
type textarea "Да, там можно посидеть, просто в зале с 18:00 находятся люди, и мы"
type textarea "Yes, it is possible to sit there, just there are people in the meeting froom fr…"
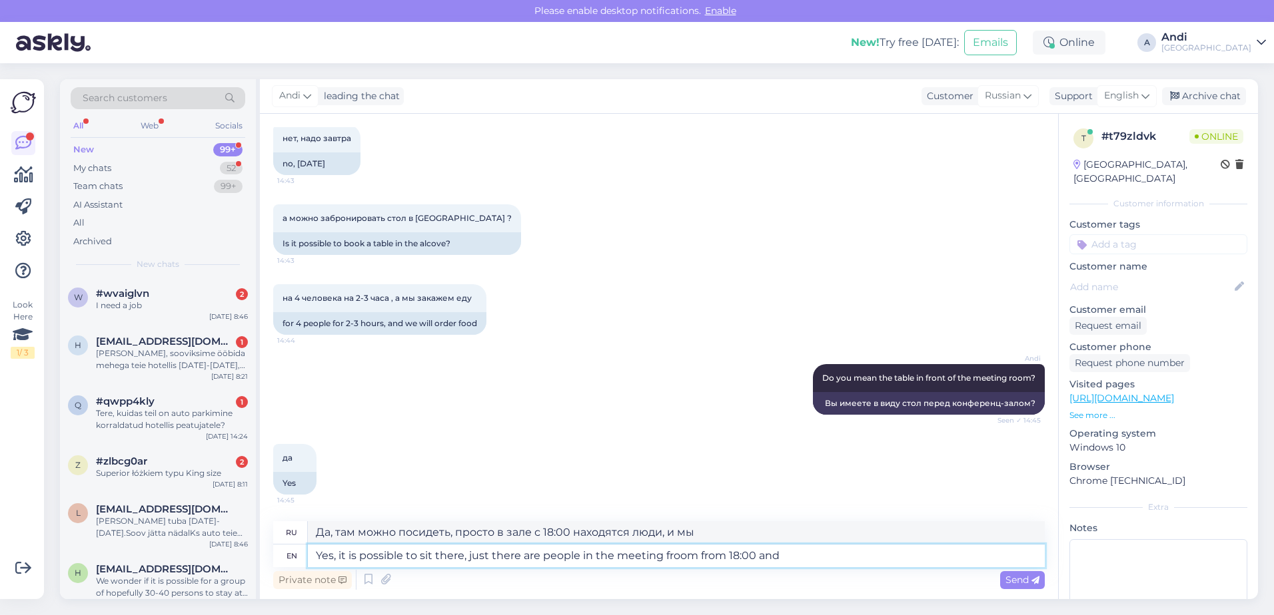
type textarea "Да, там можно посидеть, просто в зале с 18:00 находятся люди."
click at [675, 559] on textarea "Yes, it is possible to sit there, just there are people in the meeting froom fr…" at bounding box center [676, 556] width 737 height 23
type textarea "Yes, it is possible to sit there, just there are people in the meeting from fro…"
type textarea "Да, там можно посидеть, просто на встрече присутствуют люди с 18:00 и"
click at [786, 557] on textarea "Yes, it is possible to sit there, just there are people in the meeting from fro…" at bounding box center [676, 556] width 737 height 23
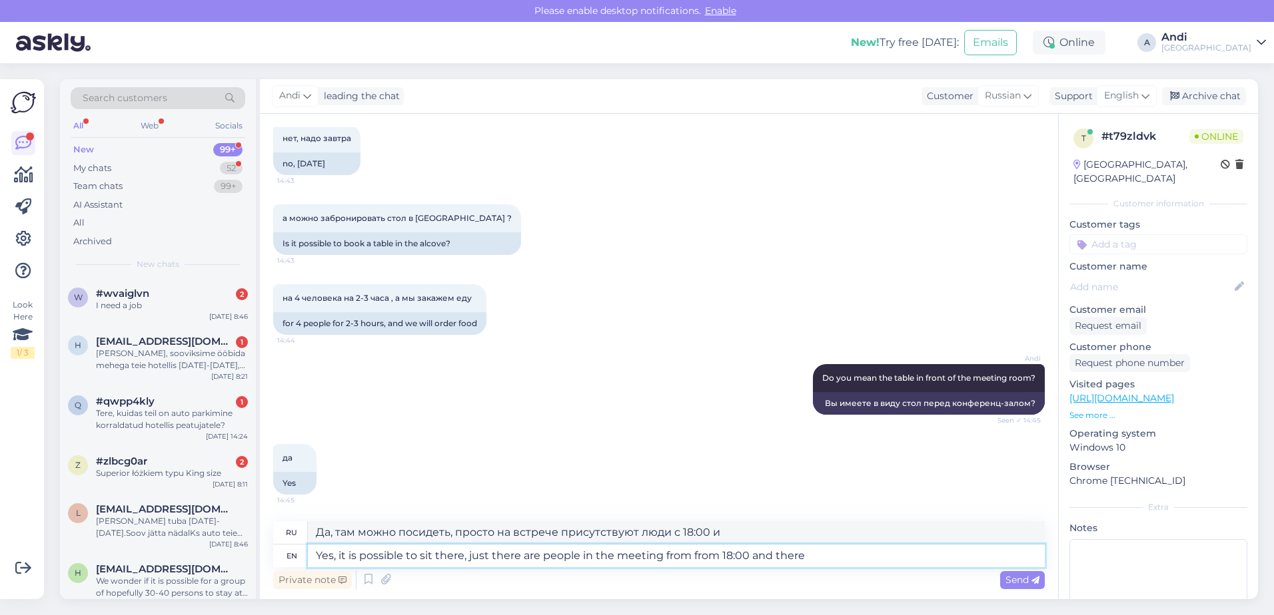
type textarea "Yes, it is possible to sit there, just there are people in the meeting from fro…"
type textarea "Да, там можно посидеть, просто там есть люди на встрече с 18:00 и там"
type textarea "Yes, it is possible to sit there, just there are people in the meeting from fro…"
type textarea "Да, там можно посидеть, просто там есть люди на встрече с 18:00 и там можно"
type textarea "Yes, it is possible to sit there, just there are people in the meeting from fro…"
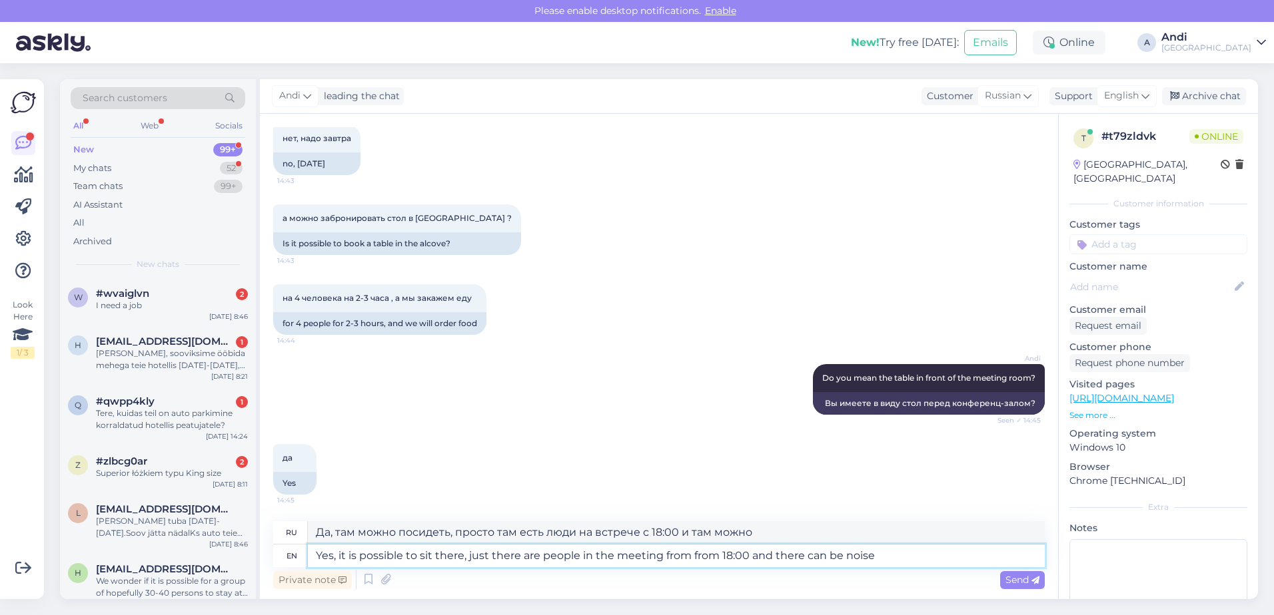
type textarea "Да, там можно посидеть, просто там с 18:00 собираются люди и может быть шумно."
type textarea "Yes, it is possible to sit there, just there are people in the meeting from fro…"
type textarea "Да, там можно посидеть, просто с 18:00 там собираются люди и оттуда может быть …"
type textarea "Yes, it is possible to sit there, just there are people in the meeting from fro…"
click at [1024, 575] on span "Send" at bounding box center [1022, 580] width 34 height 12
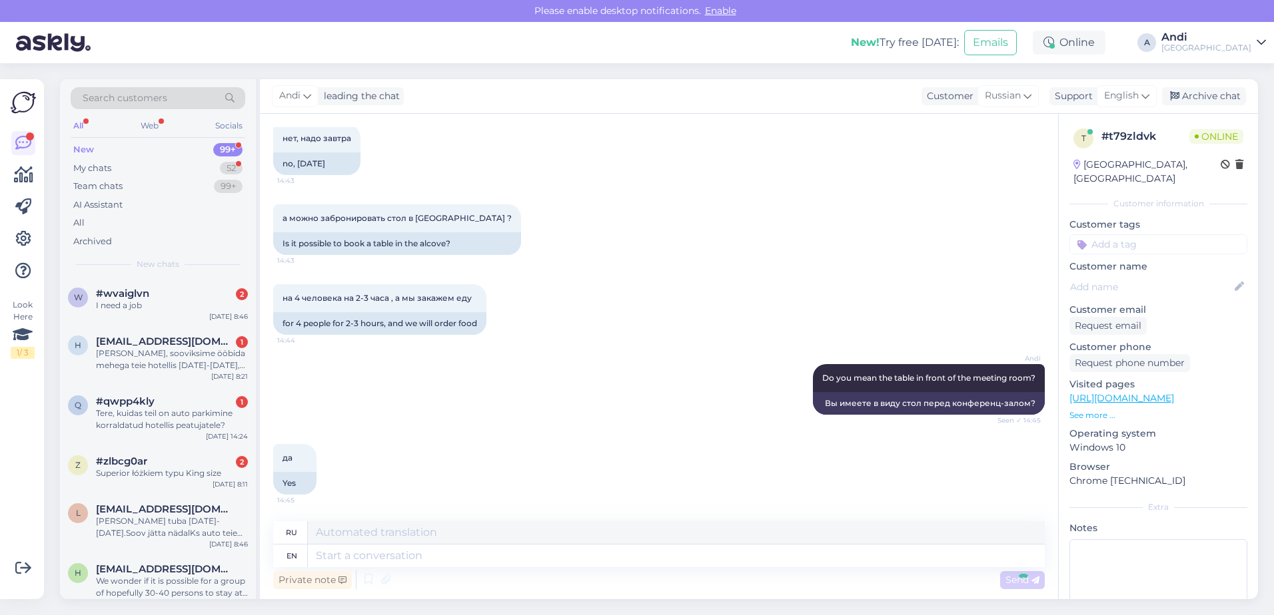
scroll to position [761, 0]
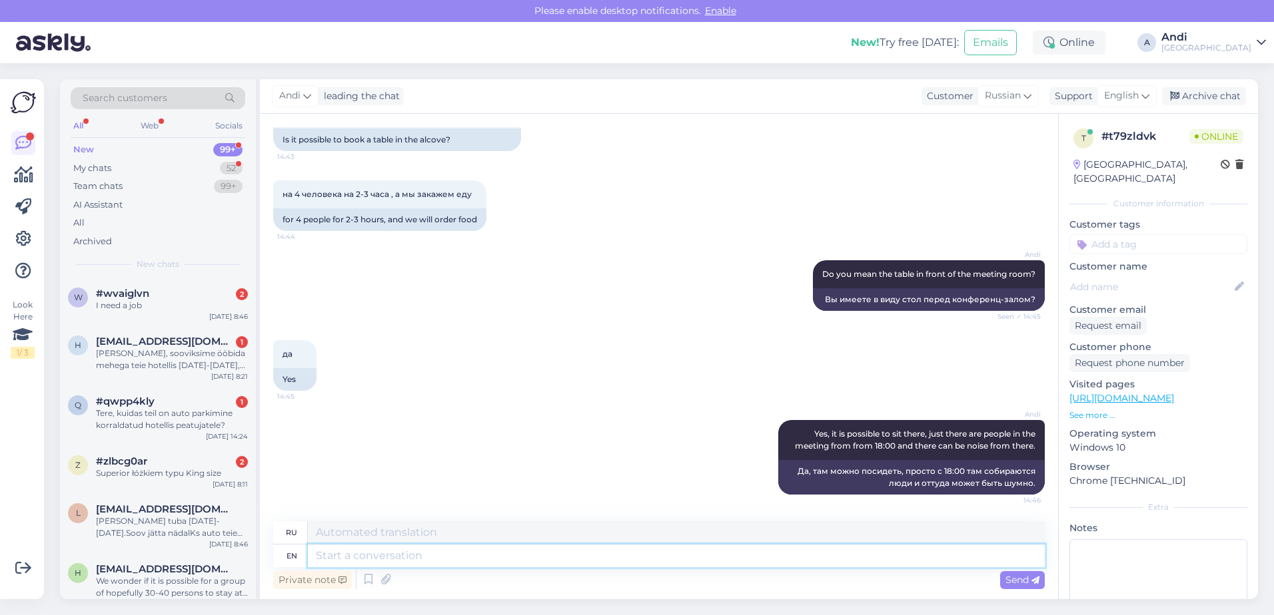
click at [495, 560] on textarea at bounding box center [676, 556] width 737 height 23
